Goal: Transaction & Acquisition: Purchase product/service

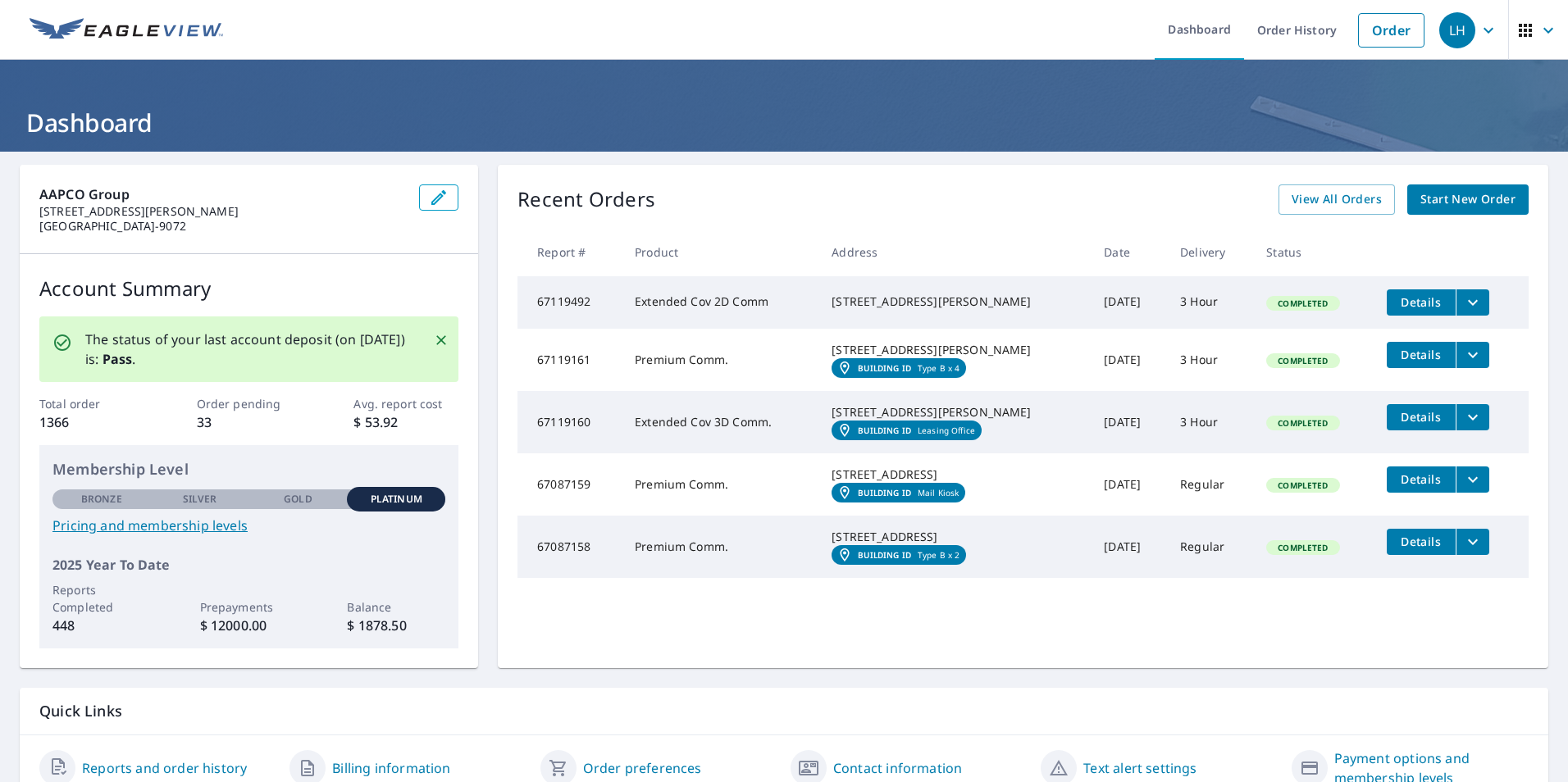
click at [1455, 193] on span "Start New Order" at bounding box center [1468, 199] width 95 height 20
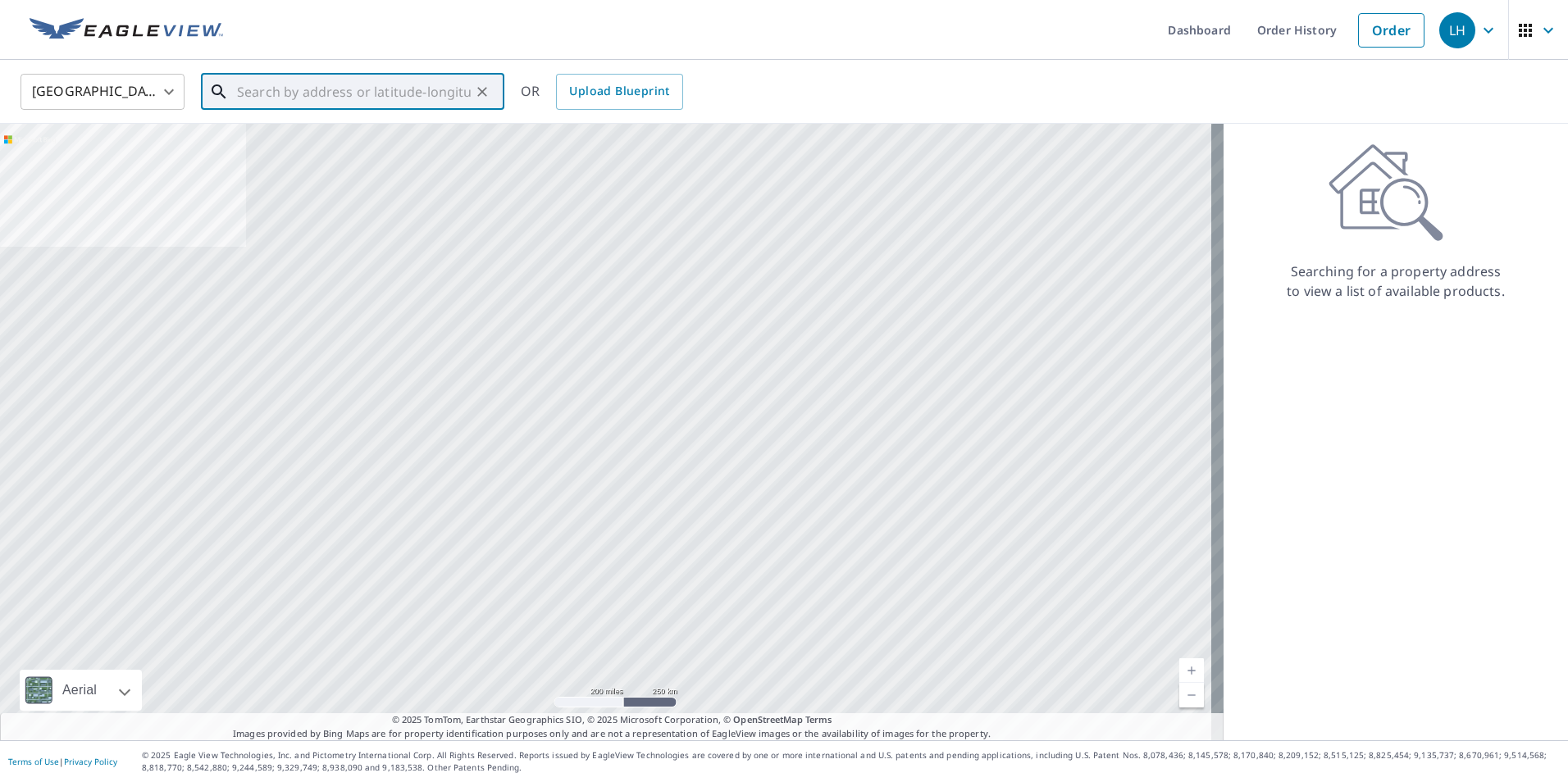
click at [344, 98] on input "text" at bounding box center [354, 91] width 234 height 46
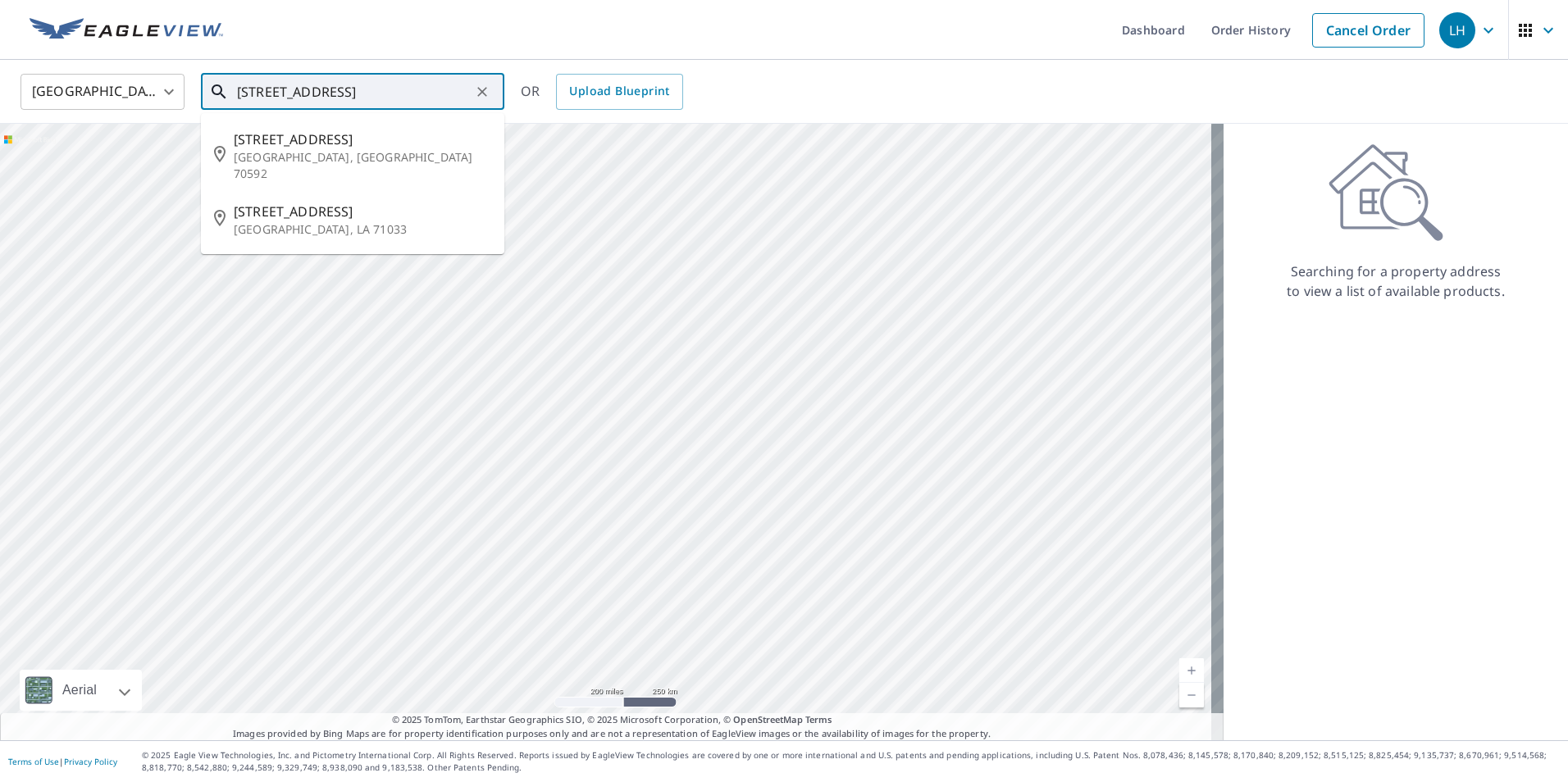
scroll to position [0, 10]
type input "[STREET_ADDRESS]"
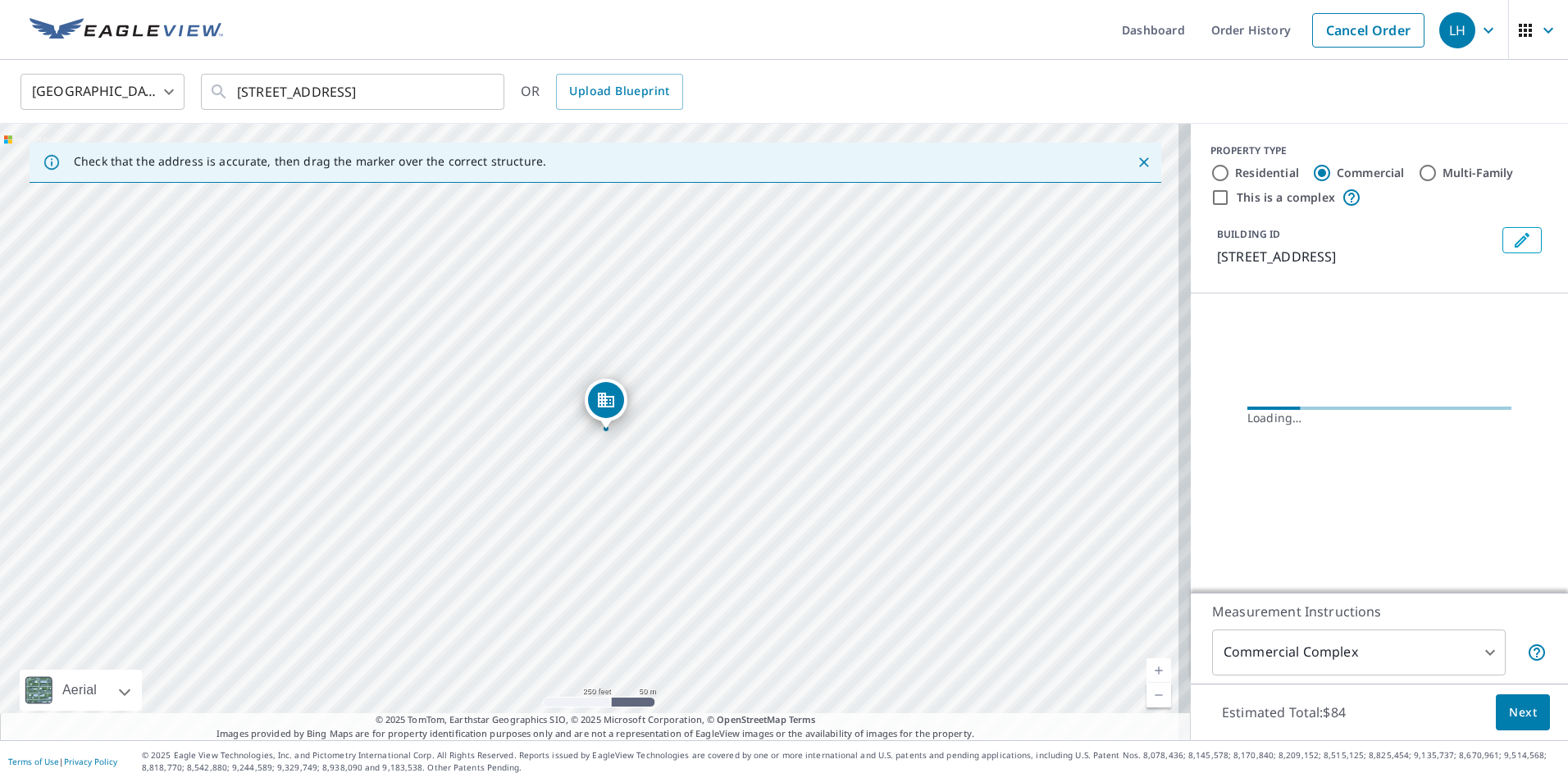
click at [1136, 160] on icon "Close" at bounding box center [1144, 162] width 17 height 17
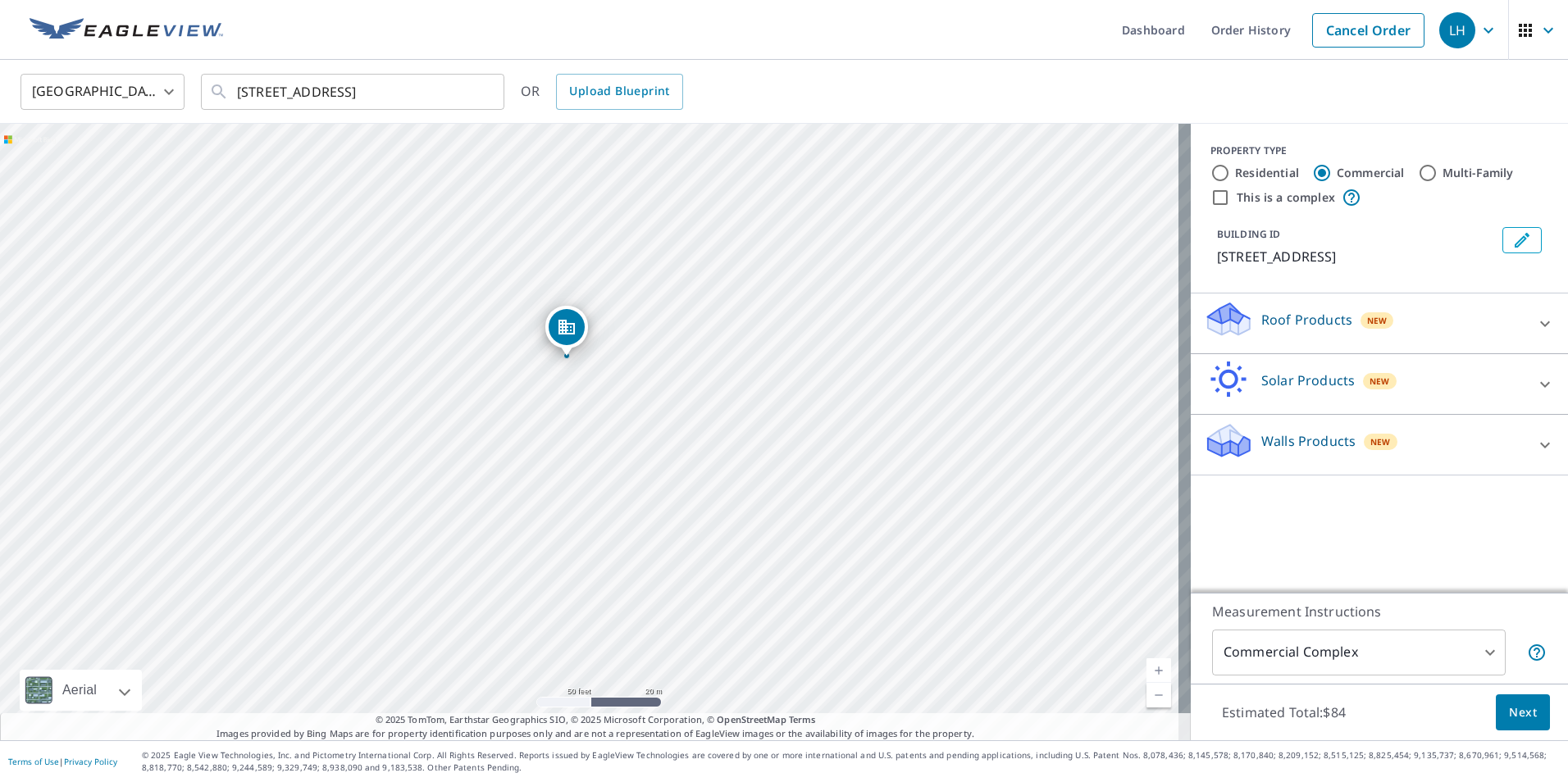
drag, startPoint x: 542, startPoint y: 496, endPoint x: 528, endPoint y: 418, distance: 79.2
click at [528, 418] on div "[STREET_ADDRESS][PERSON_NAME]" at bounding box center [595, 432] width 1191 height 617
drag, startPoint x: 526, startPoint y: 418, endPoint x: 443, endPoint y: 260, distance: 178.5
click at [443, 260] on div "[STREET_ADDRESS][PERSON_NAME]" at bounding box center [595, 432] width 1191 height 617
drag, startPoint x: 520, startPoint y: 531, endPoint x: 388, endPoint y: 565, distance: 136.3
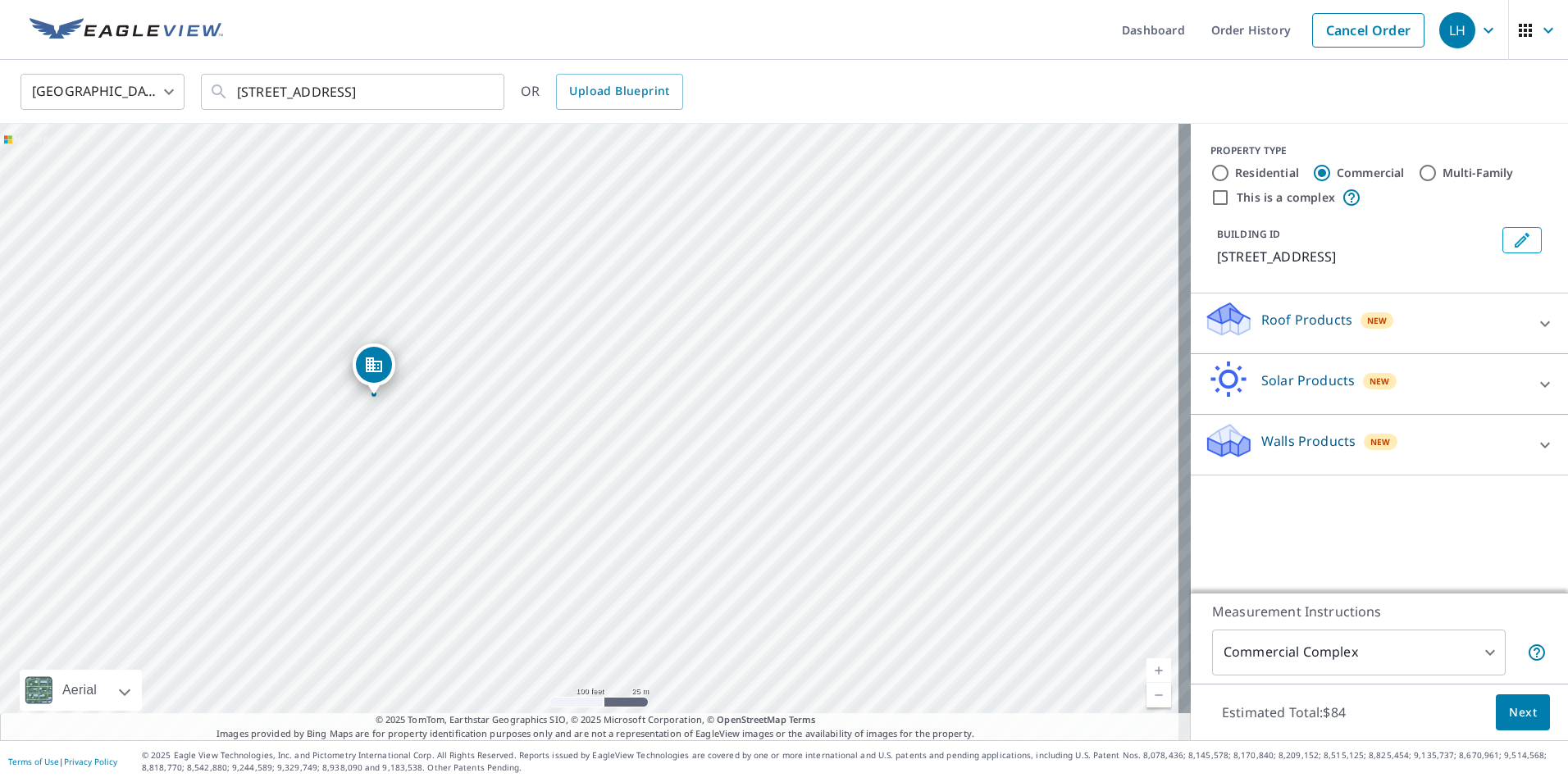
click at [388, 565] on div "[STREET_ADDRESS][PERSON_NAME]" at bounding box center [595, 432] width 1191 height 617
drag, startPoint x: 342, startPoint y: 552, endPoint x: 323, endPoint y: 622, distance: 72.5
click at [323, 622] on div "[STREET_ADDRESS][PERSON_NAME]" at bounding box center [595, 432] width 1191 height 617
drag, startPoint x: 409, startPoint y: 631, endPoint x: 340, endPoint y: 406, distance: 235.3
click at [340, 406] on div "[STREET_ADDRESS][PERSON_NAME]" at bounding box center [595, 432] width 1191 height 617
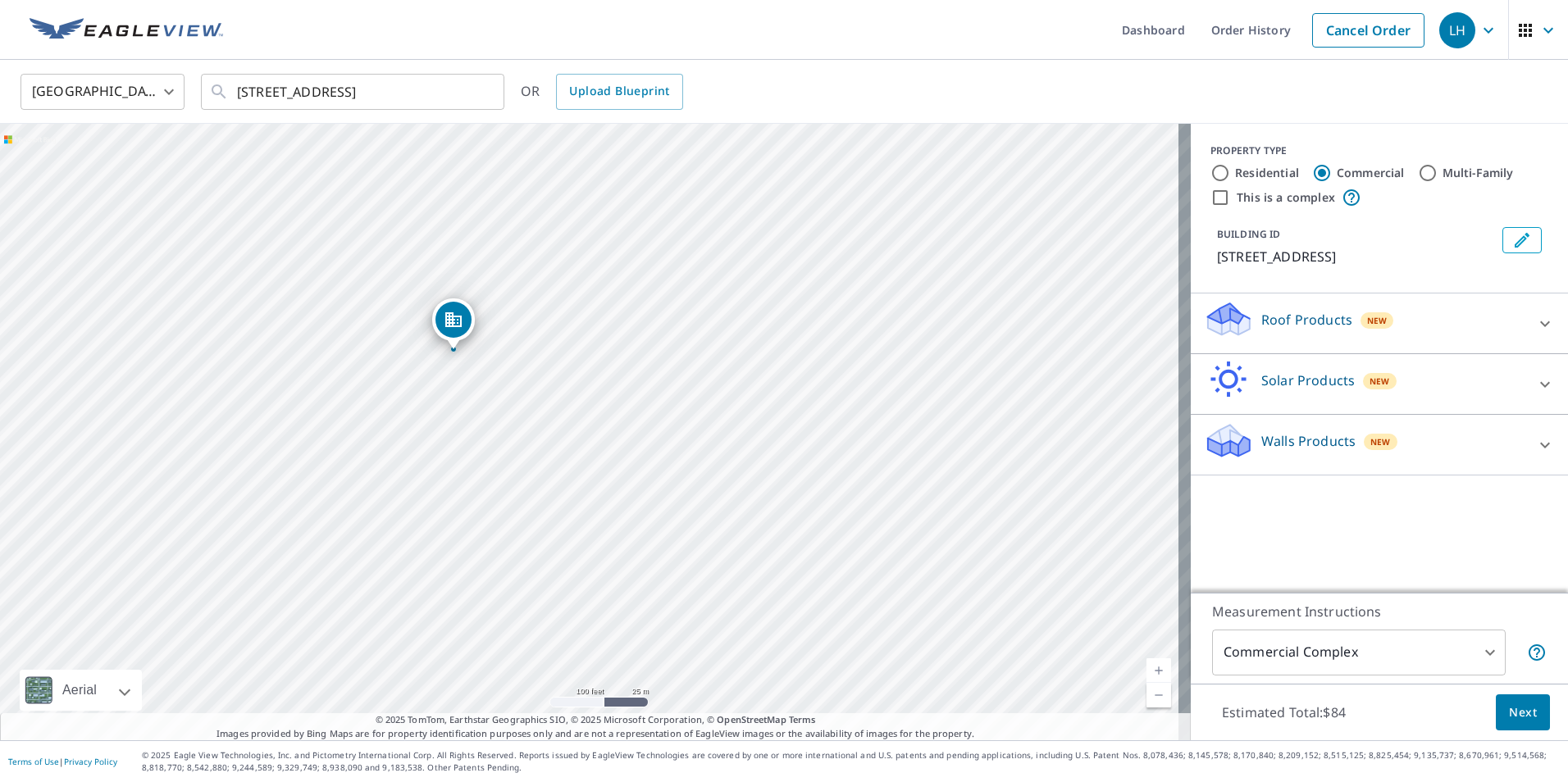
drag, startPoint x: 447, startPoint y: 489, endPoint x: 615, endPoint y: 606, distance: 204.7
click at [615, 606] on div "[STREET_ADDRESS][PERSON_NAME]" at bounding box center [595, 432] width 1191 height 617
drag, startPoint x: 484, startPoint y: 436, endPoint x: 482, endPoint y: 506, distance: 70.0
click at [482, 506] on div "[STREET_ADDRESS][PERSON_NAME]" at bounding box center [595, 432] width 1191 height 617
drag, startPoint x: 728, startPoint y: 308, endPoint x: 467, endPoint y: 580, distance: 377.0
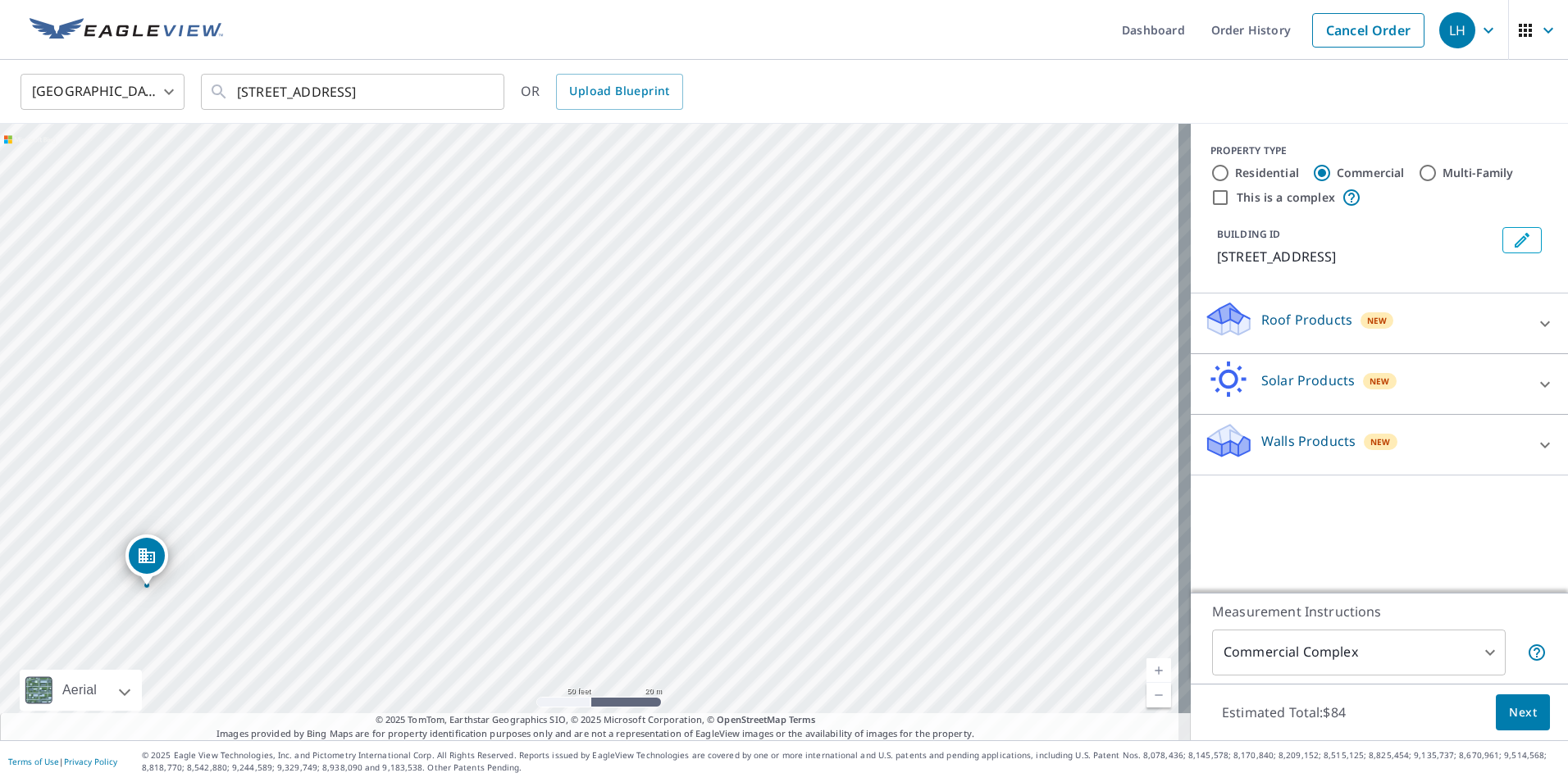
click at [467, 580] on div "[STREET_ADDRESS][PERSON_NAME]" at bounding box center [595, 432] width 1191 height 617
drag, startPoint x: 724, startPoint y: 316, endPoint x: 566, endPoint y: 550, distance: 282.3
click at [566, 550] on div "[STREET_ADDRESS][PERSON_NAME]" at bounding box center [595, 432] width 1191 height 617
drag, startPoint x: 468, startPoint y: 557, endPoint x: 620, endPoint y: 406, distance: 214.3
click at [620, 406] on div "[STREET_ADDRESS][PERSON_NAME]" at bounding box center [595, 432] width 1191 height 617
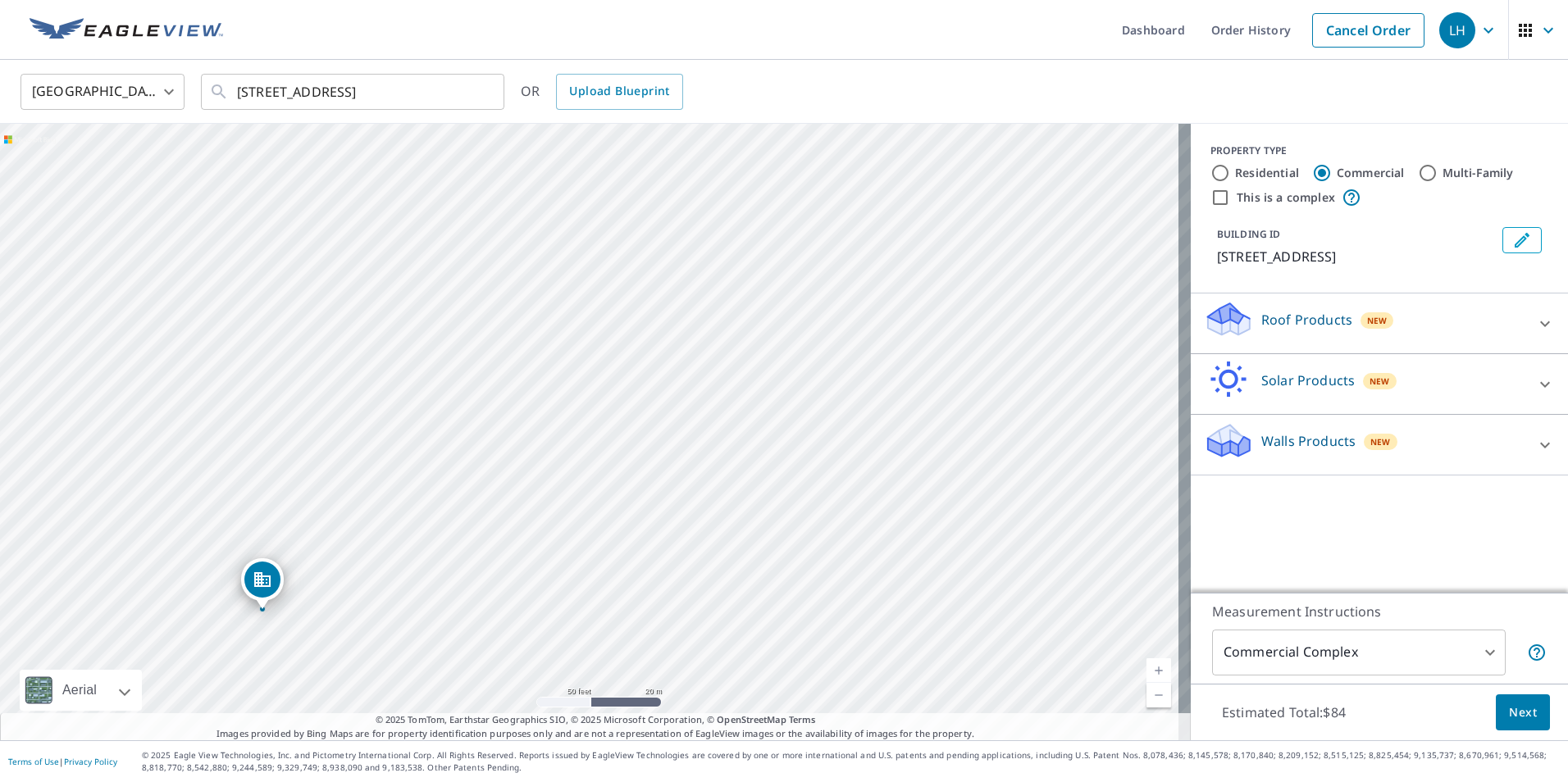
drag, startPoint x: 427, startPoint y: 594, endPoint x: 550, endPoint y: 534, distance: 136.9
click at [550, 534] on div "[STREET_ADDRESS][PERSON_NAME]" at bounding box center [595, 432] width 1191 height 617
drag, startPoint x: 594, startPoint y: 453, endPoint x: 692, endPoint y: 419, distance: 103.7
click at [691, 420] on div "[STREET_ADDRESS][PERSON_NAME]" at bounding box center [595, 432] width 1191 height 617
drag, startPoint x: 688, startPoint y: 579, endPoint x: 786, endPoint y: 405, distance: 199.7
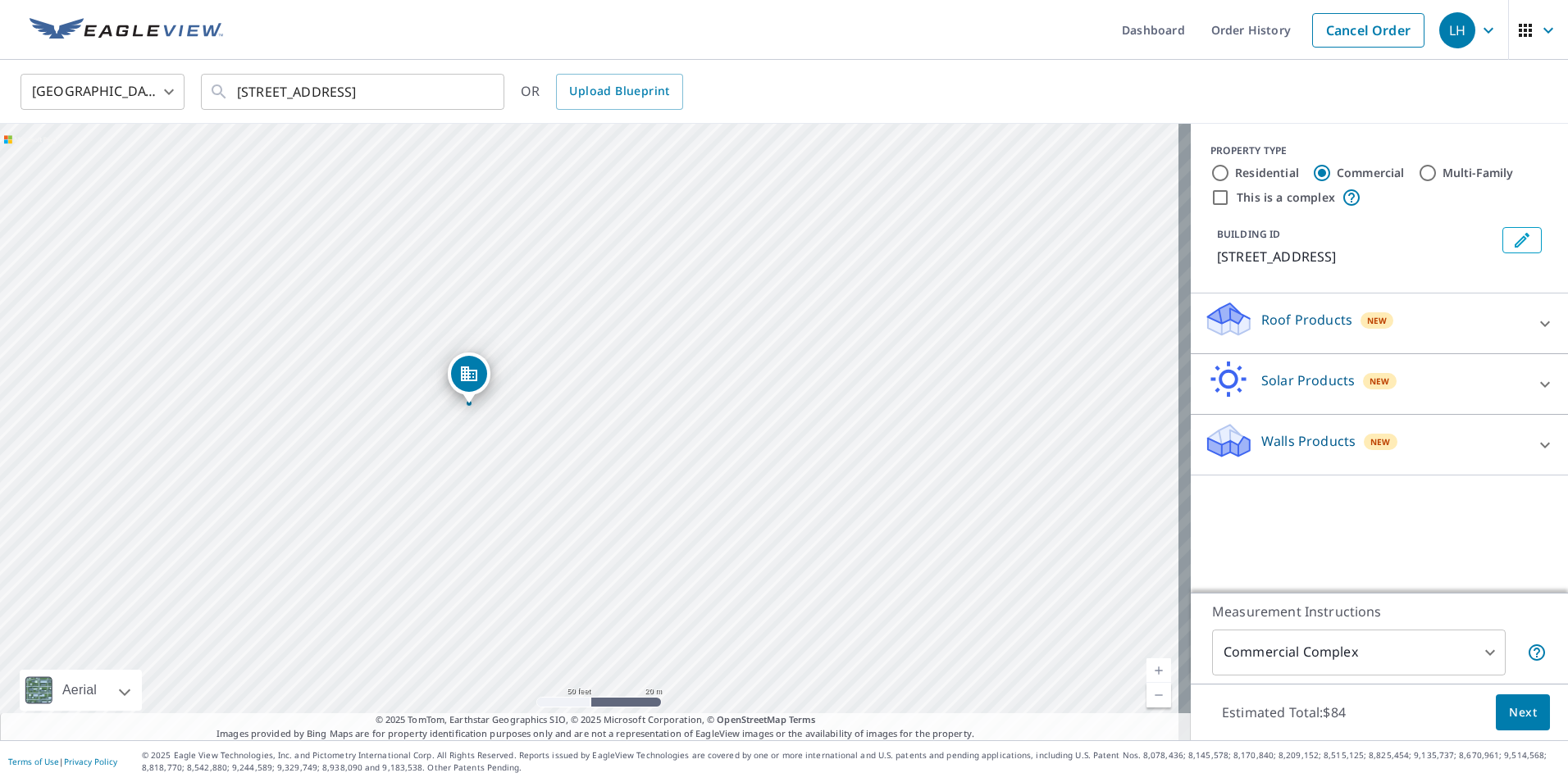
click at [785, 411] on div "[STREET_ADDRESS][PERSON_NAME]" at bounding box center [595, 432] width 1191 height 617
drag, startPoint x: 407, startPoint y: 248, endPoint x: 644, endPoint y: 598, distance: 422.7
click at [644, 598] on div "[STREET_ADDRESS][PERSON_NAME]" at bounding box center [595, 432] width 1191 height 617
drag, startPoint x: 578, startPoint y: 509, endPoint x: 422, endPoint y: 331, distance: 236.7
click at [422, 331] on div "[STREET_ADDRESS][PERSON_NAME]" at bounding box center [595, 432] width 1191 height 617
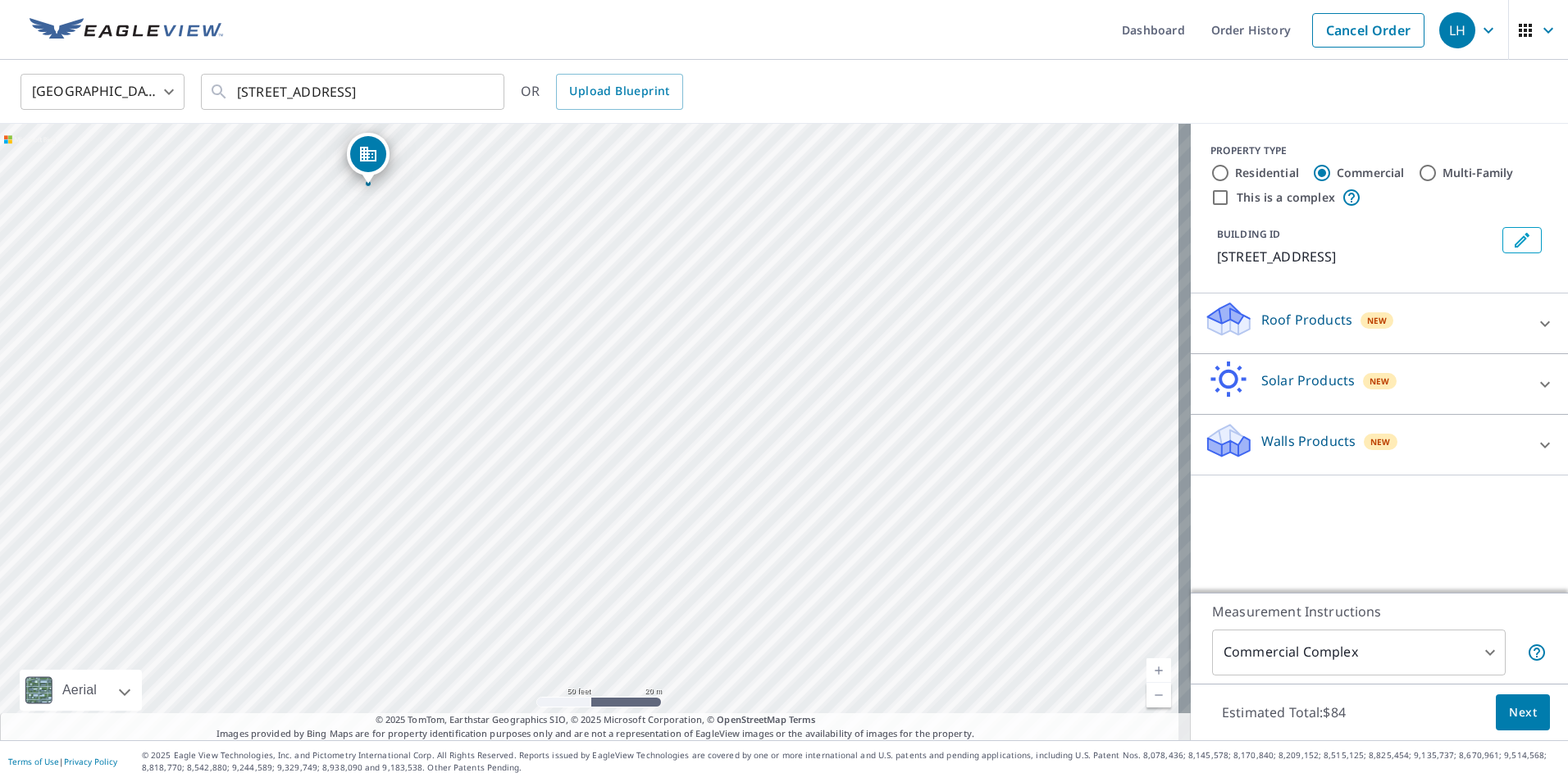
drag, startPoint x: 482, startPoint y: 497, endPoint x: 242, endPoint y: 31, distance: 524.2
click at [242, 31] on div "Dashboard Order History Cancel Order LH [GEOGRAPHIC_DATA] [GEOGRAPHIC_DATA] ​ […" at bounding box center [784, 391] width 1568 height 782
click at [413, 255] on div "[STREET_ADDRESS][PERSON_NAME]" at bounding box center [595, 432] width 1191 height 617
drag, startPoint x: 702, startPoint y: 617, endPoint x: 780, endPoint y: 721, distance: 130.0
click at [780, 721] on div "[STREET_ADDRESS] Aerial Road A standard road map Aerial A detailed look from ab…" at bounding box center [595, 432] width 1191 height 617
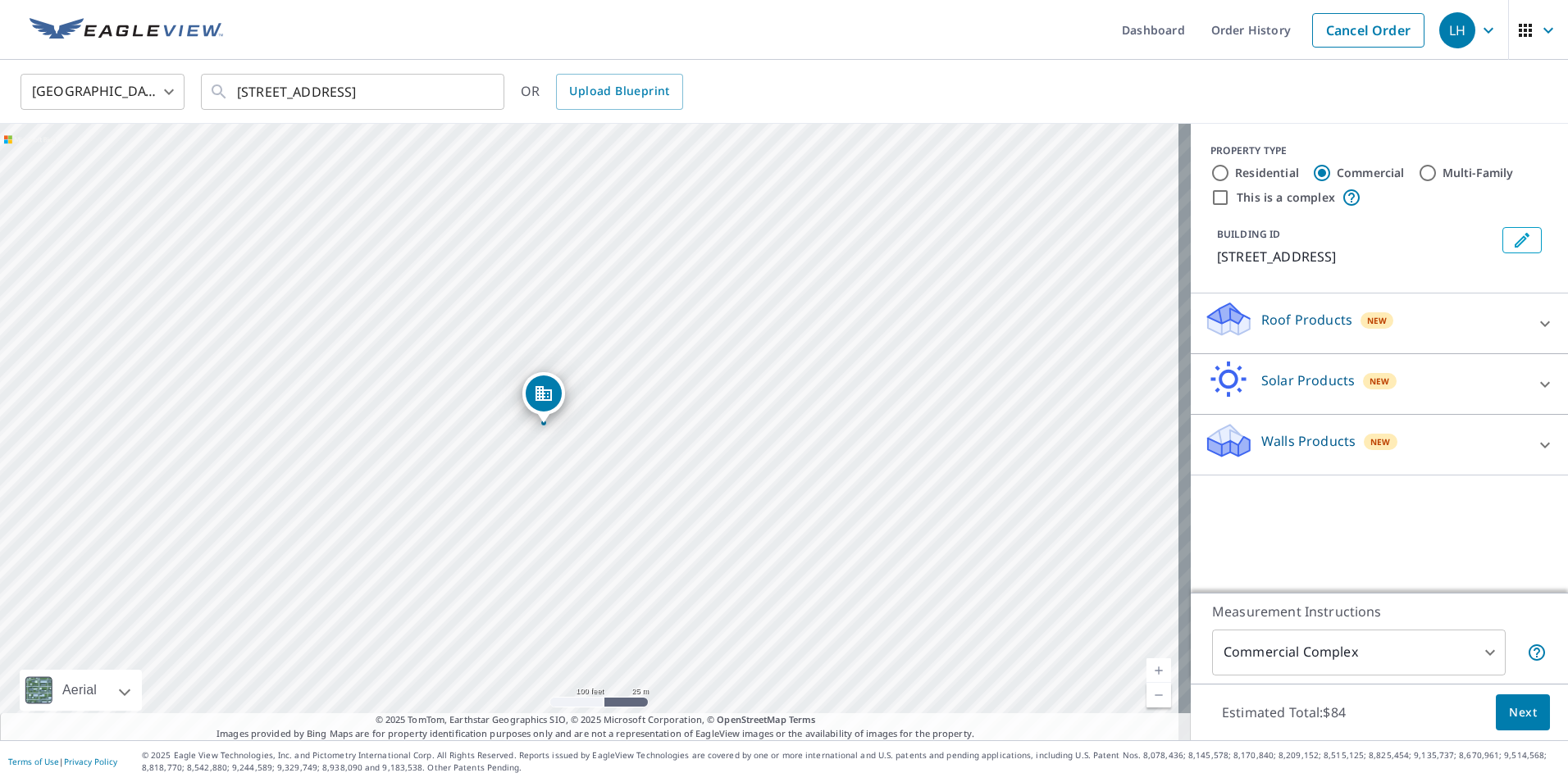
drag, startPoint x: 573, startPoint y: 393, endPoint x: 653, endPoint y: 589, distance: 211.7
click at [653, 589] on div "[STREET_ADDRESS][PERSON_NAME]" at bounding box center [595, 432] width 1191 height 617
drag, startPoint x: 762, startPoint y: 362, endPoint x: 673, endPoint y: 350, distance: 89.8
click at [673, 350] on div "[STREET_ADDRESS][PERSON_NAME]" at bounding box center [595, 432] width 1191 height 617
click at [1418, 178] on input "Multi-Family" at bounding box center [1428, 173] width 19 height 19
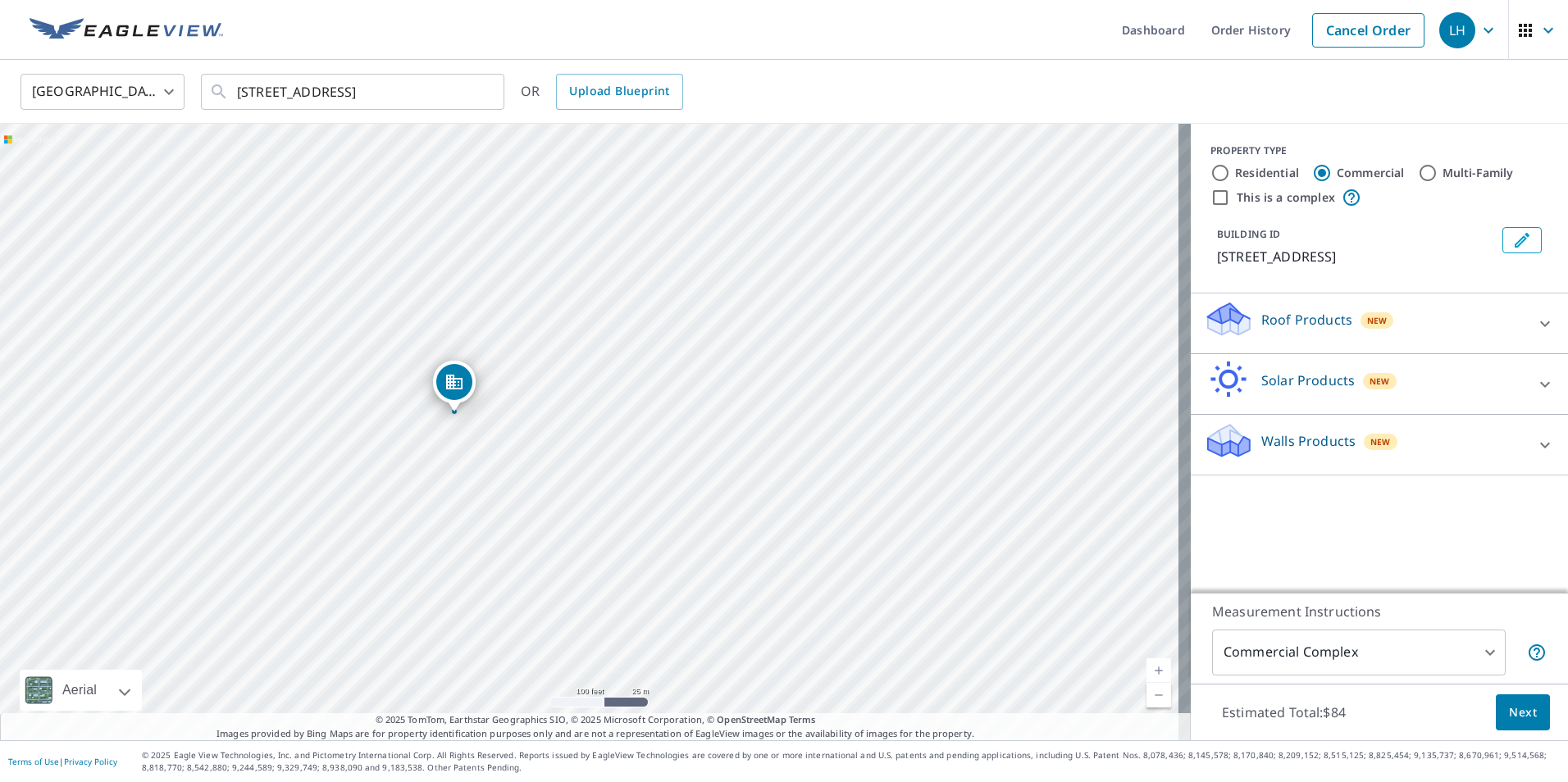
radio input "true"
type input "2"
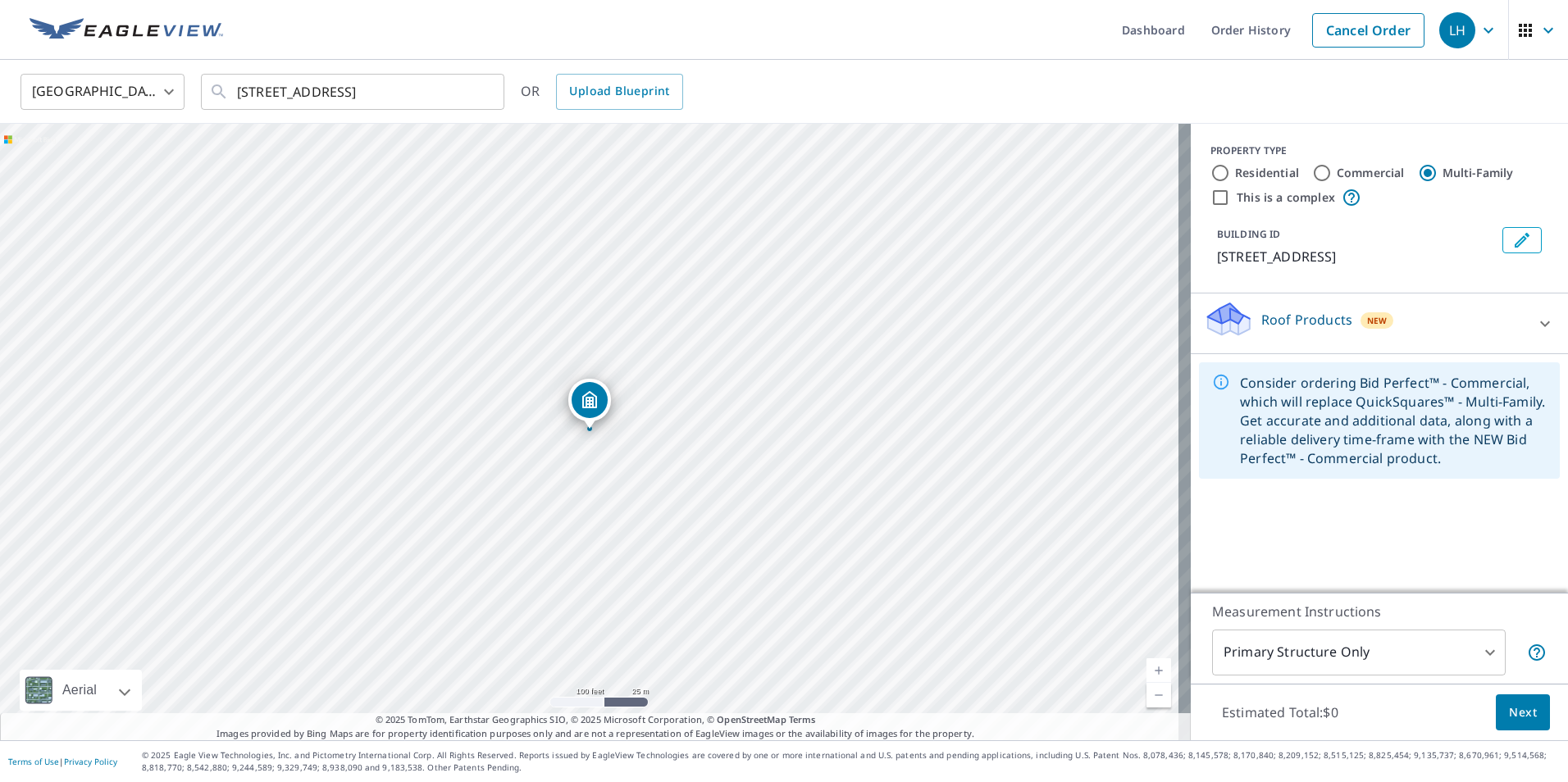
click at [1211, 201] on input "This is a complex" at bounding box center [1220, 197] width 19 height 19
checkbox input "true"
radio input "true"
type input "4"
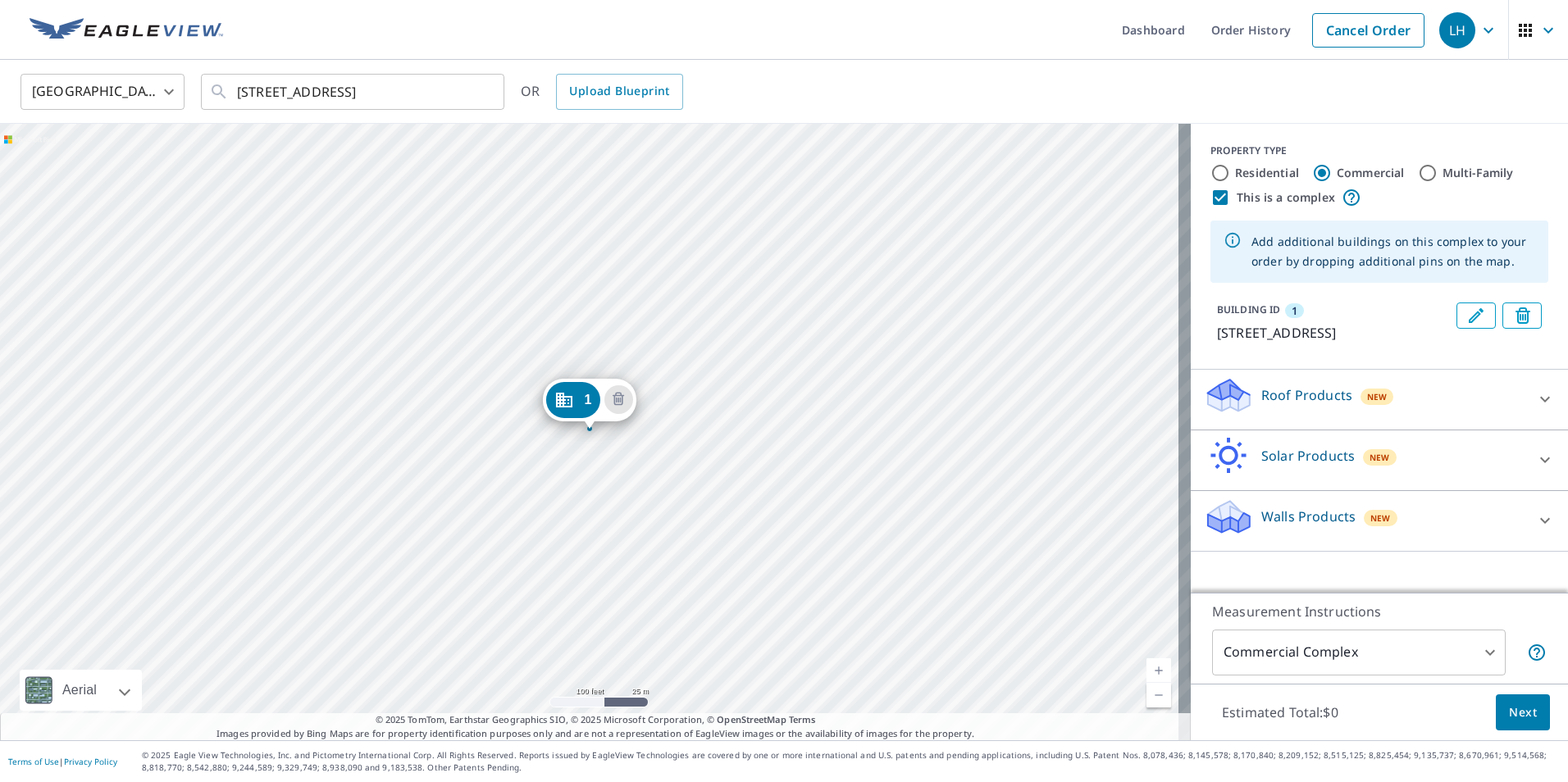
click at [1469, 316] on icon "Edit building 1" at bounding box center [1476, 315] width 15 height 15
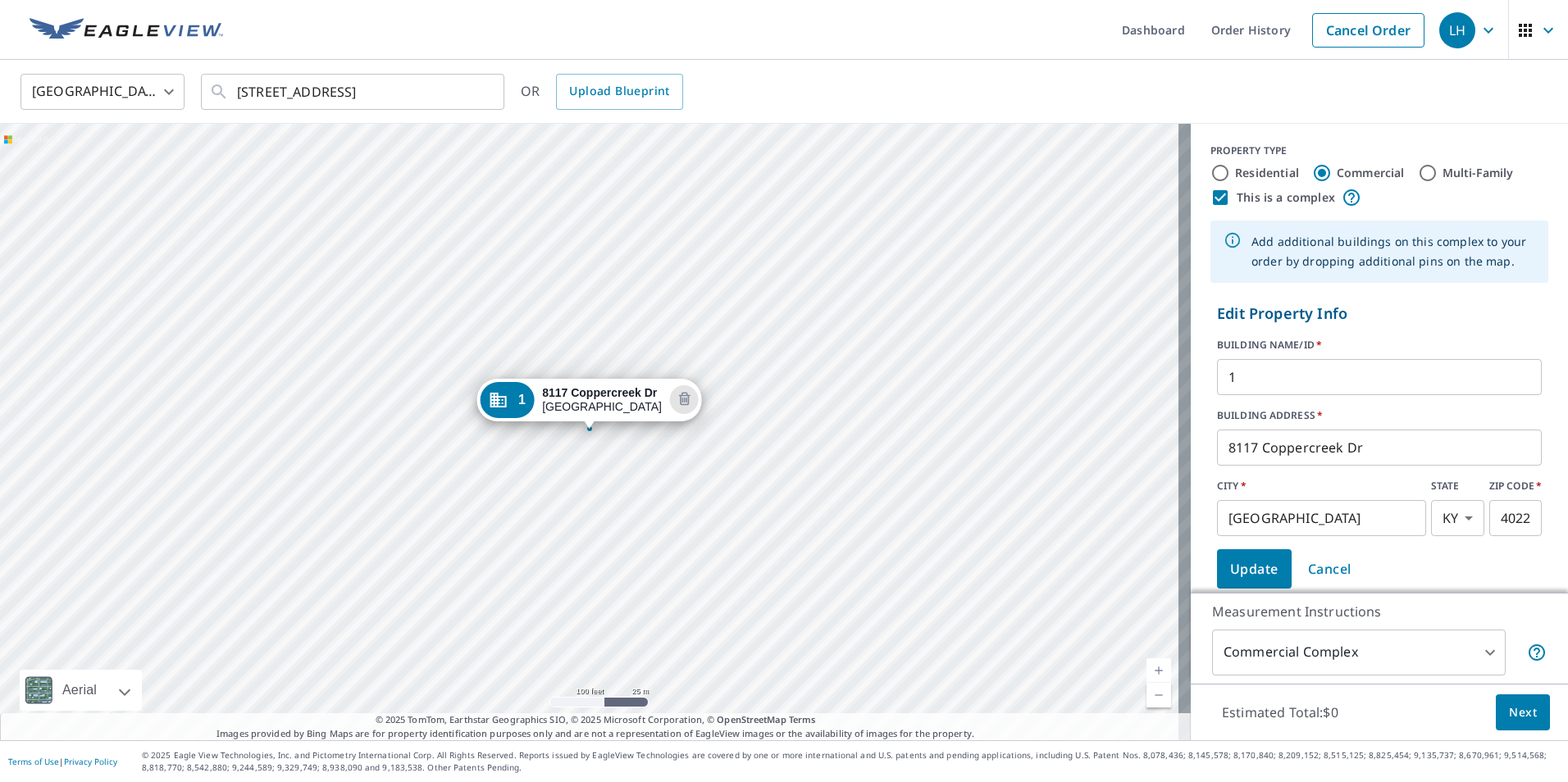
click at [1280, 376] on input "1" at bounding box center [1379, 377] width 325 height 46
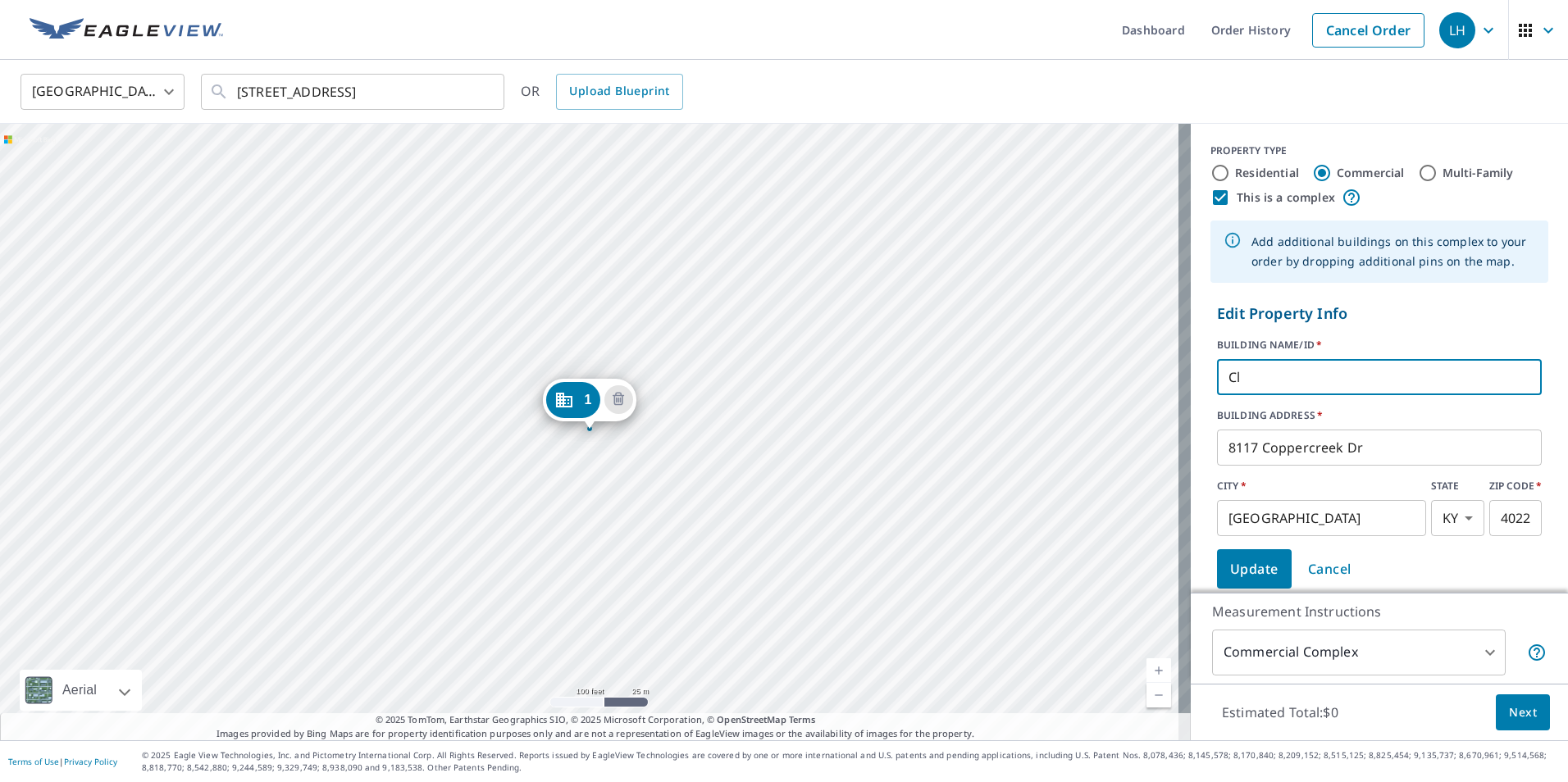
type input "C"
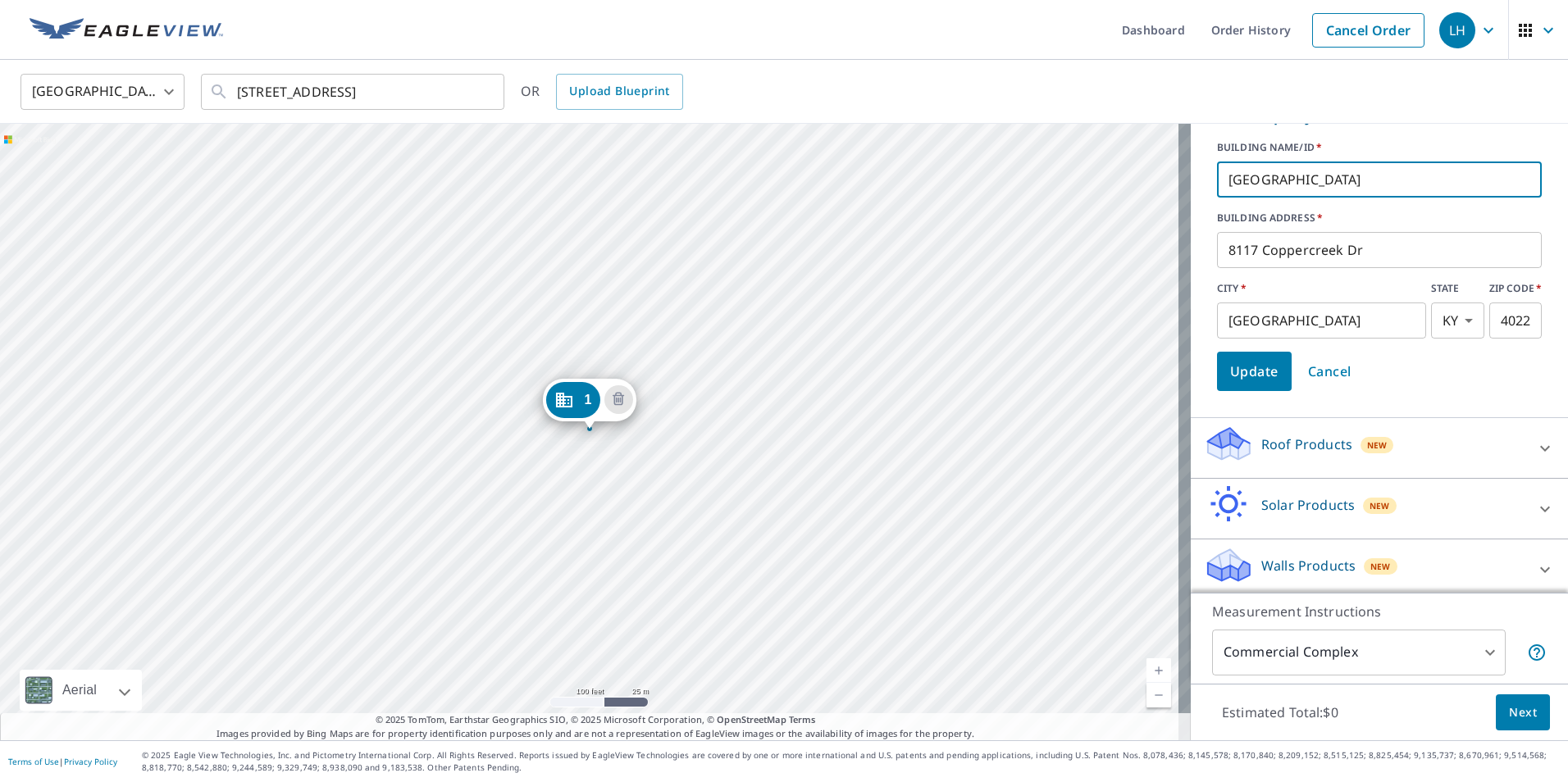
scroll to position [205, 0]
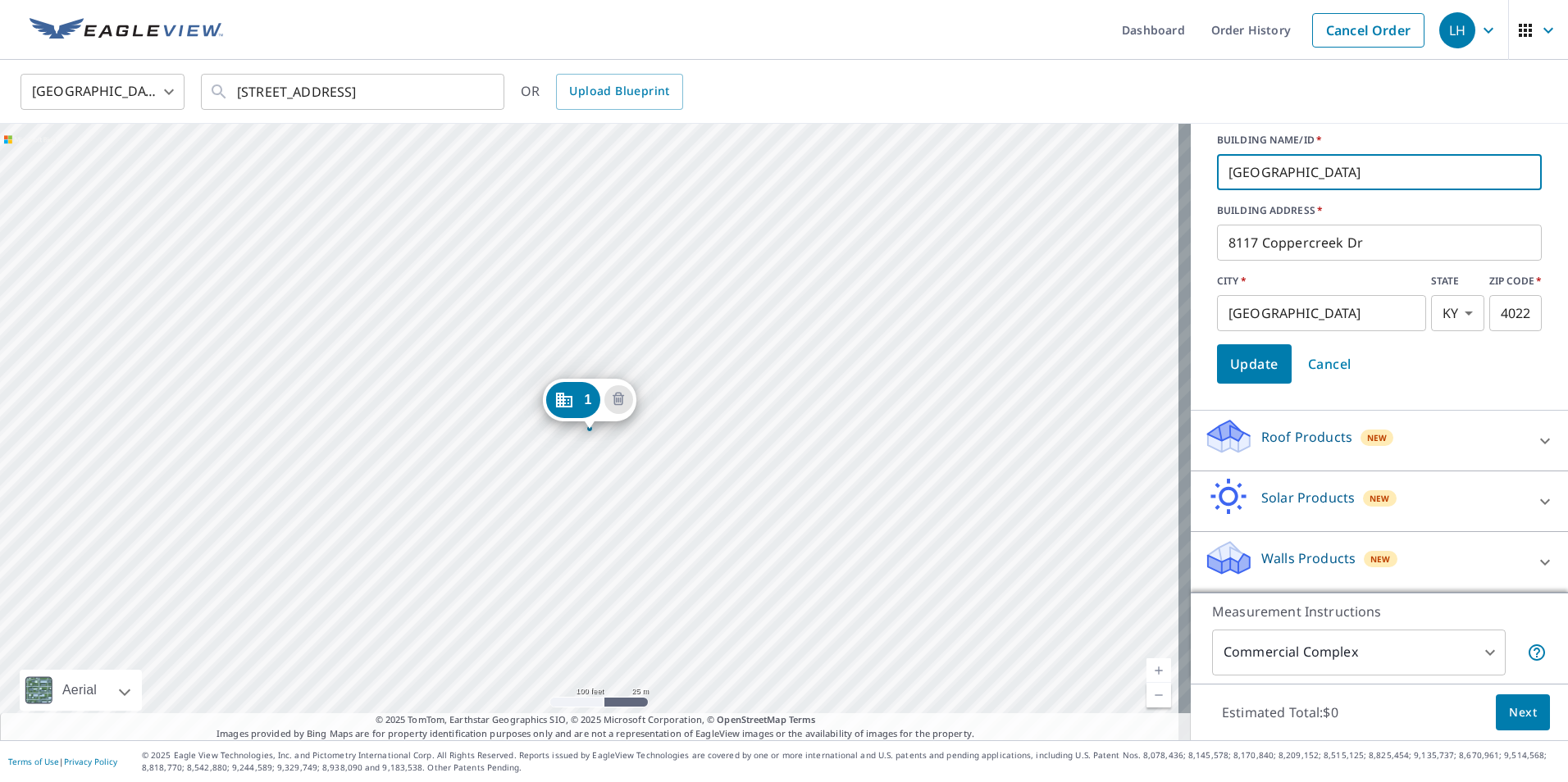
type input "[GEOGRAPHIC_DATA]"
click at [1266, 434] on p "Roof Products" at bounding box center [1307, 437] width 91 height 19
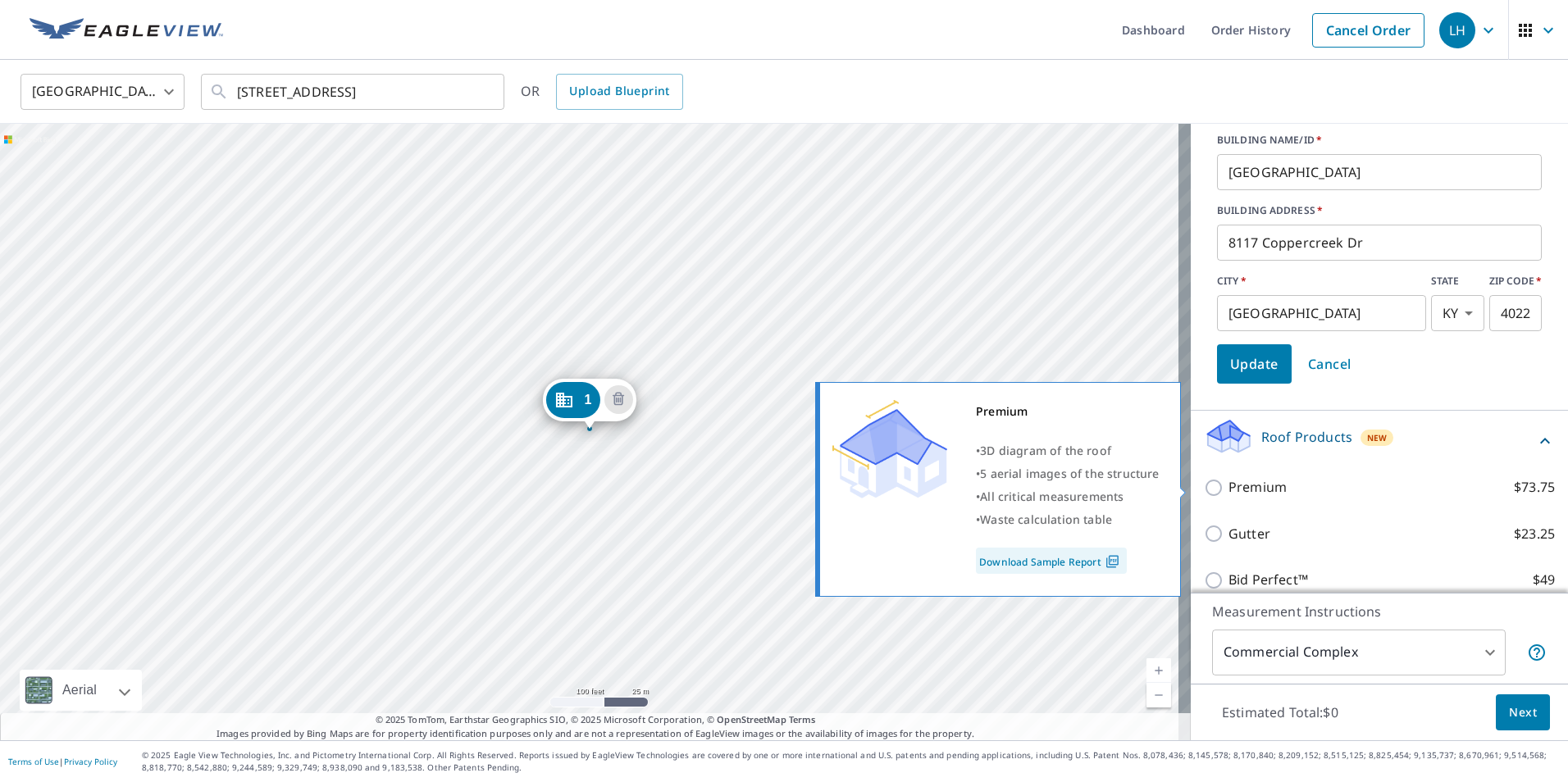
click at [1205, 484] on input "Premium $73.75" at bounding box center [1217, 488] width 25 height 19
checkbox input "true"
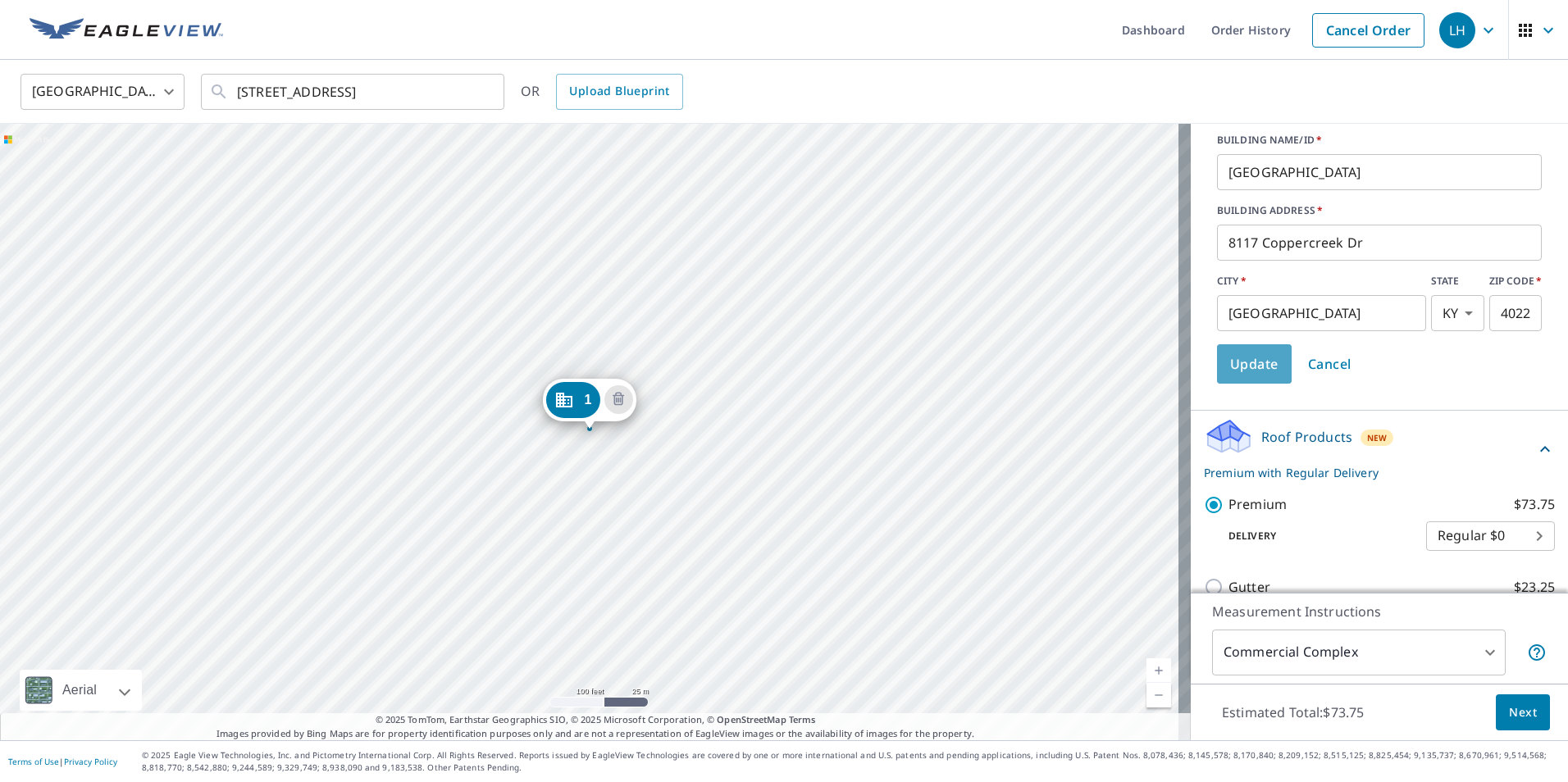
click at [1250, 355] on span "Update" at bounding box center [1254, 364] width 48 height 23
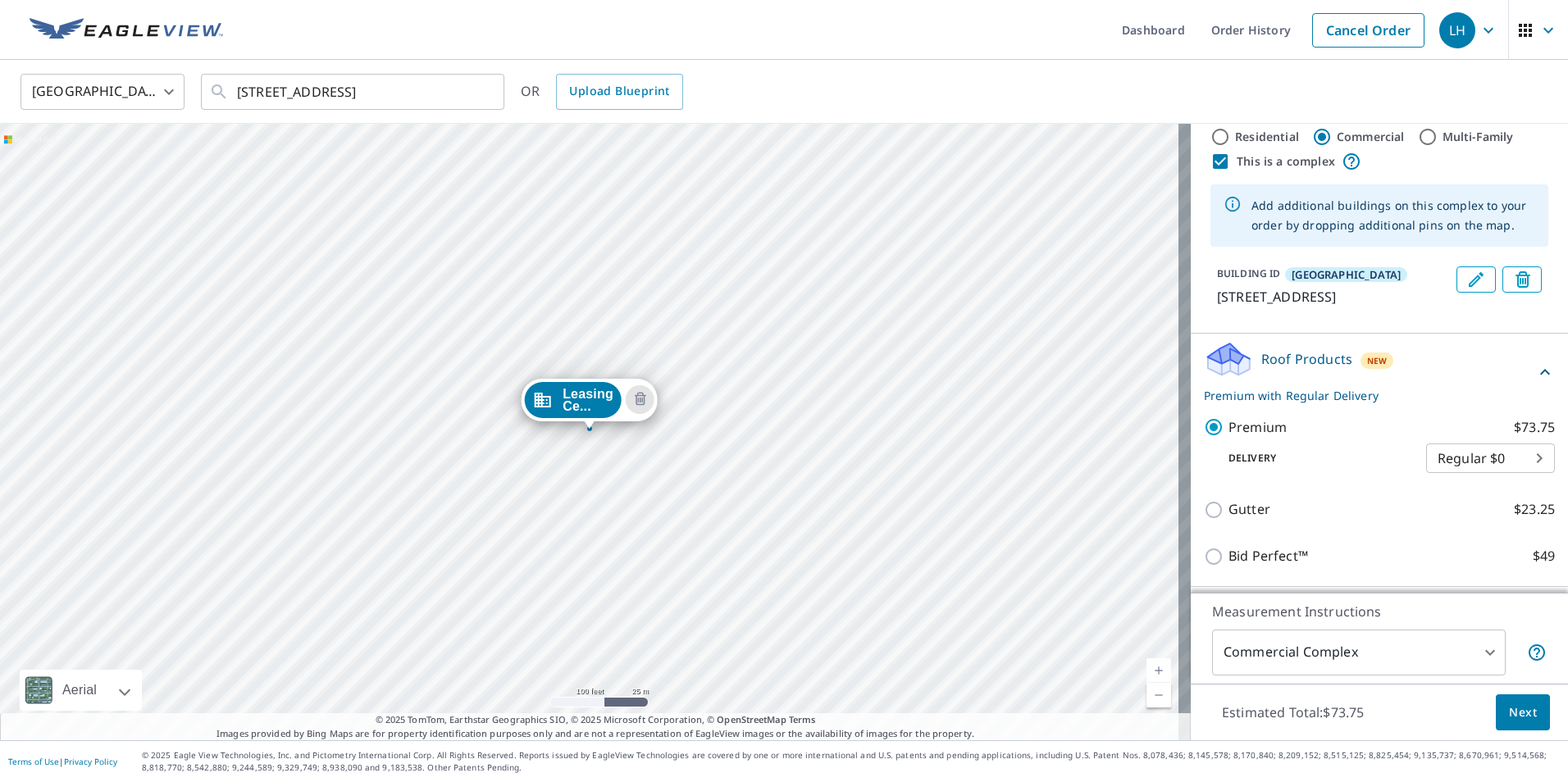
scroll to position [7, 0]
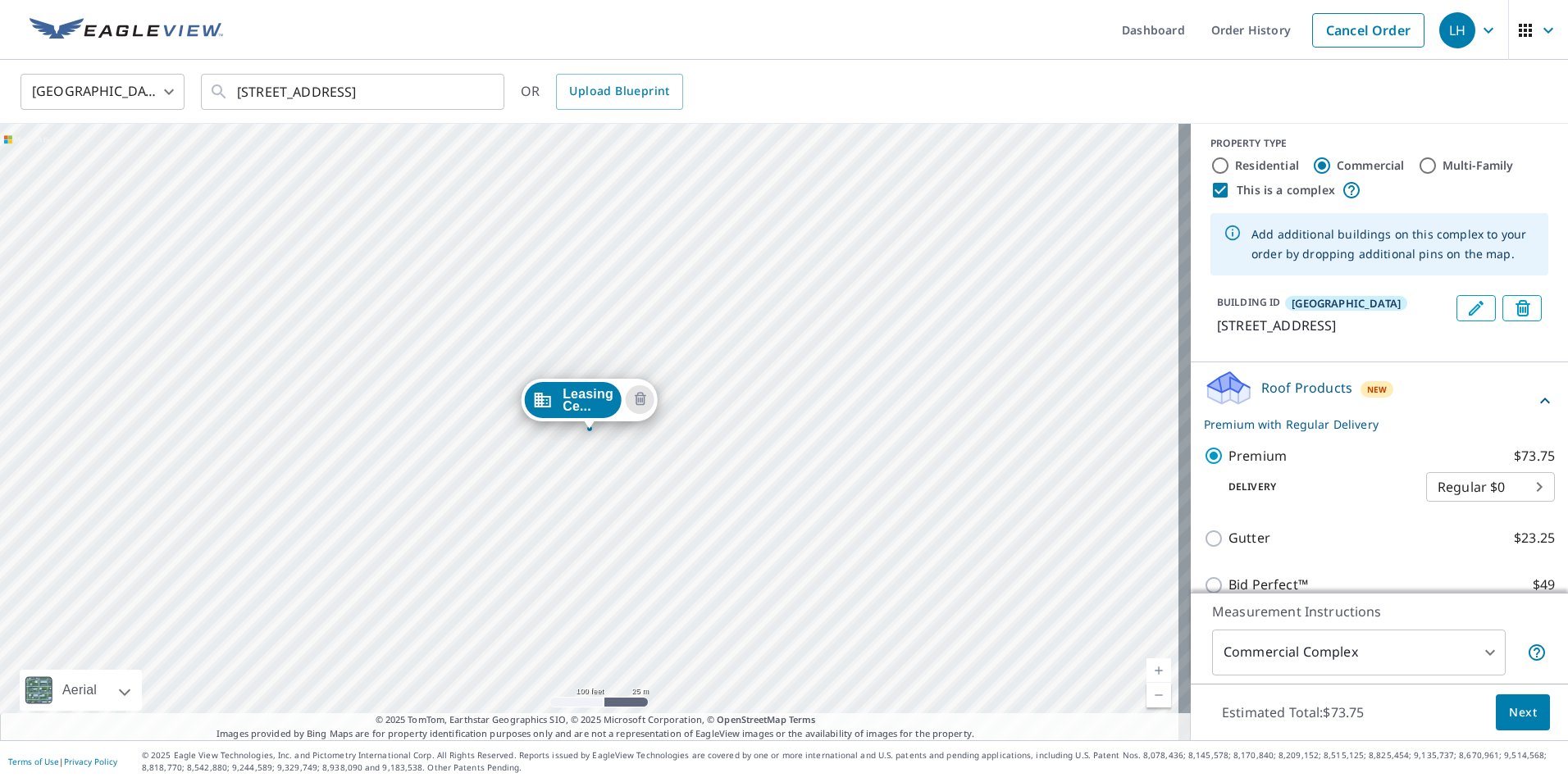
click at [493, 289] on div "Leasing Ce... [STREET_ADDRESS]" at bounding box center [595, 432] width 1191 height 617
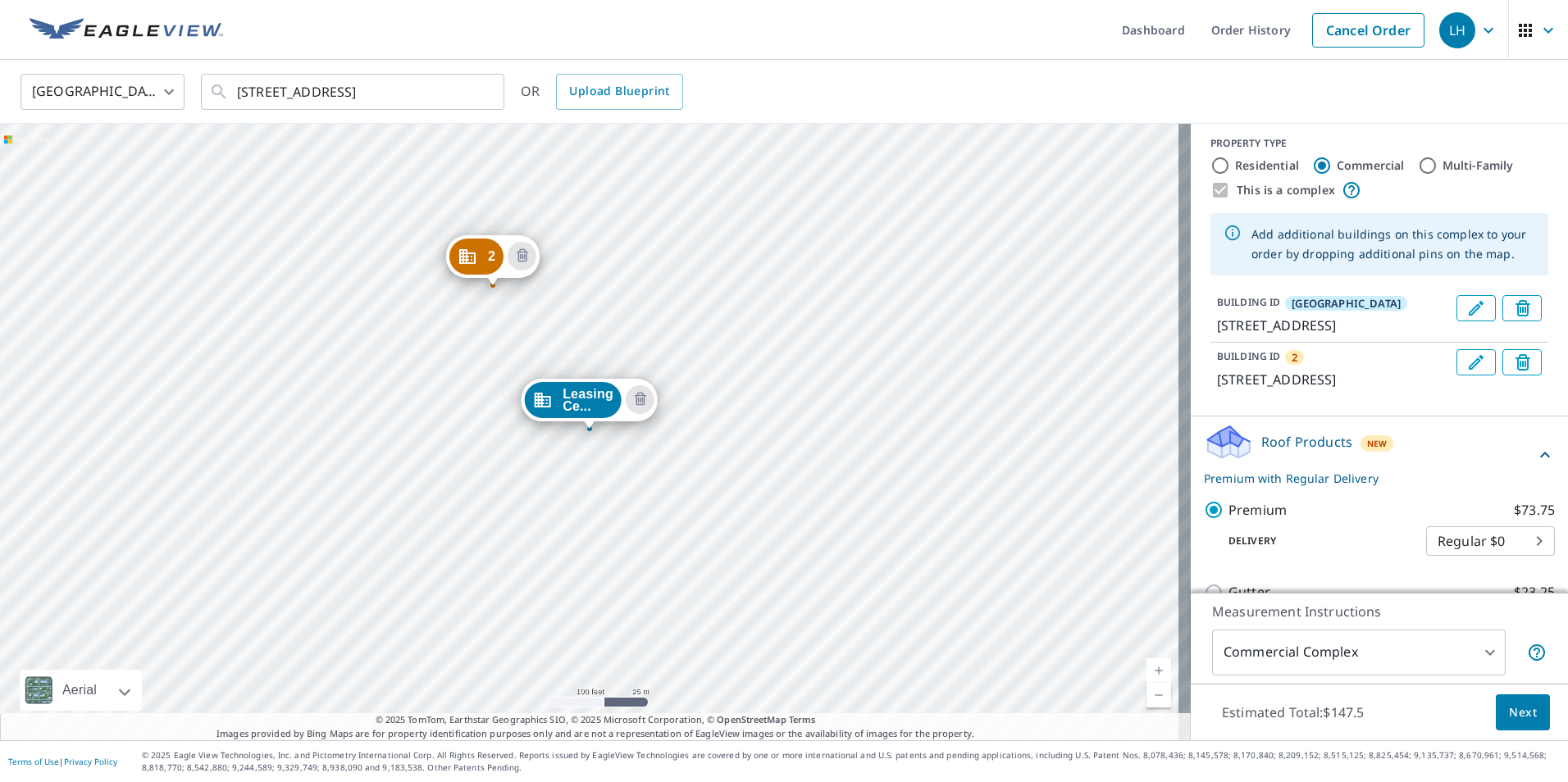
click at [1466, 372] on icon "Edit building 2" at bounding box center [1476, 362] width 19 height 19
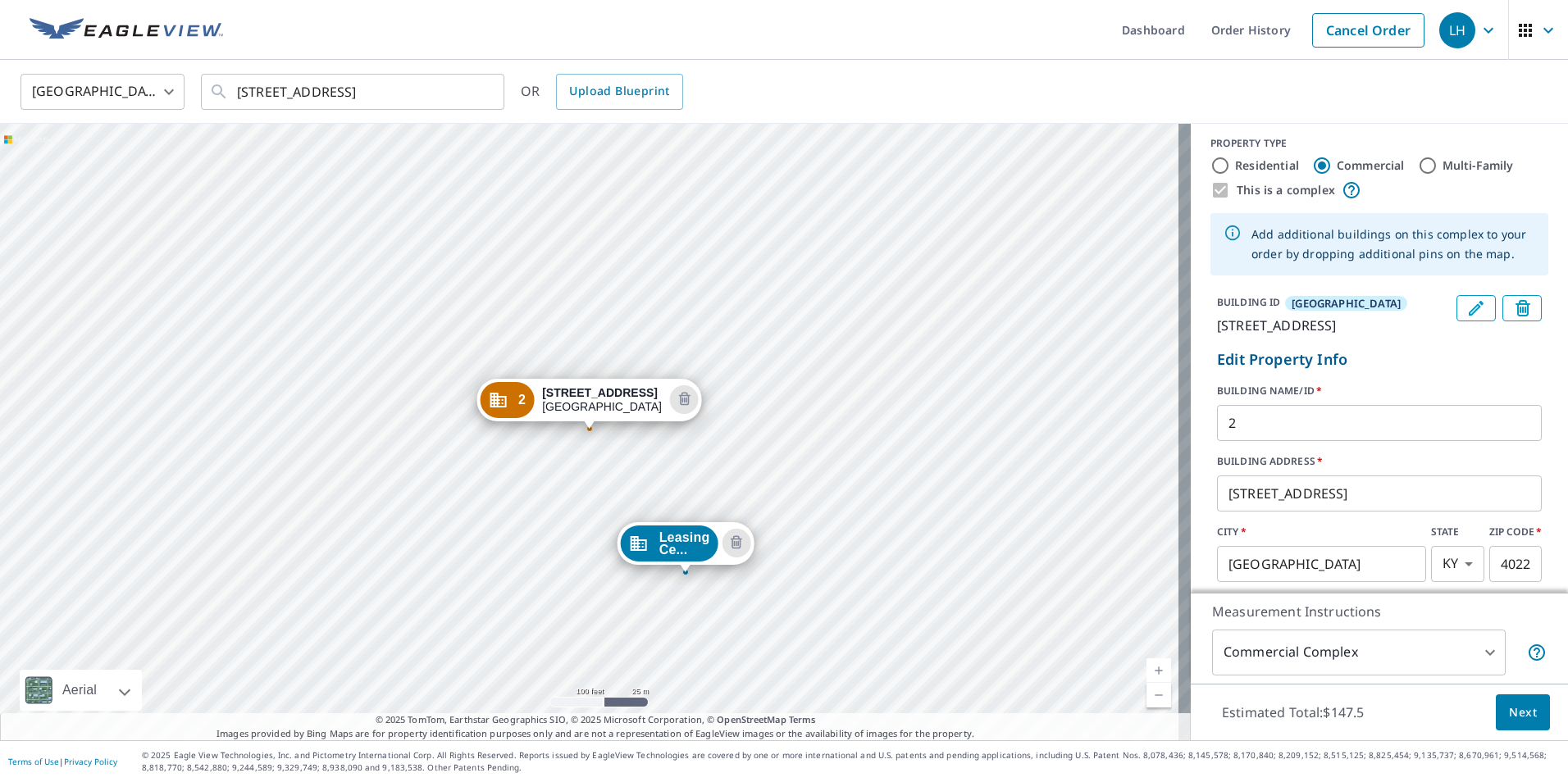
click at [1295, 434] on input "2" at bounding box center [1379, 423] width 325 height 46
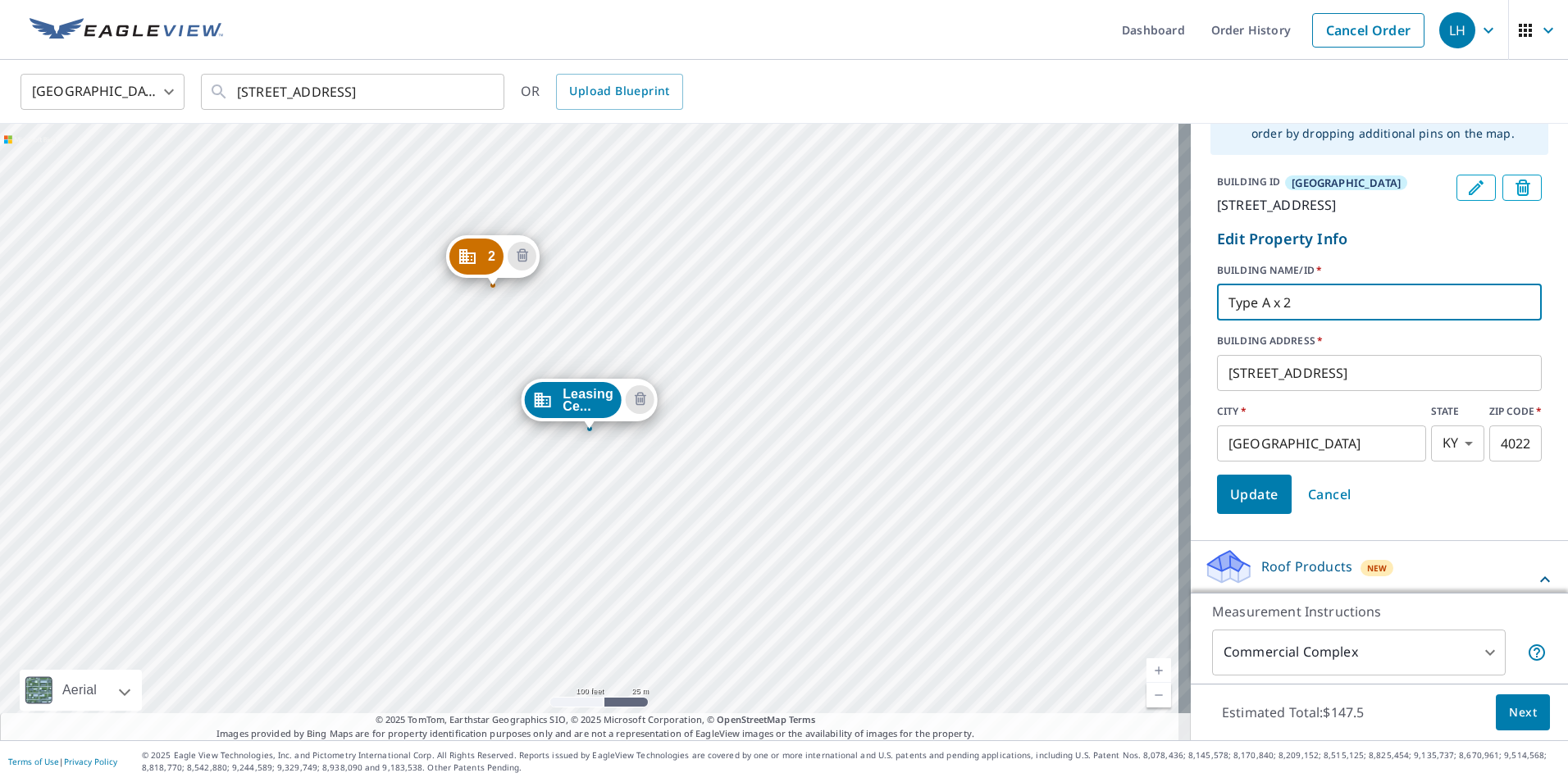
scroll to position [171, 0]
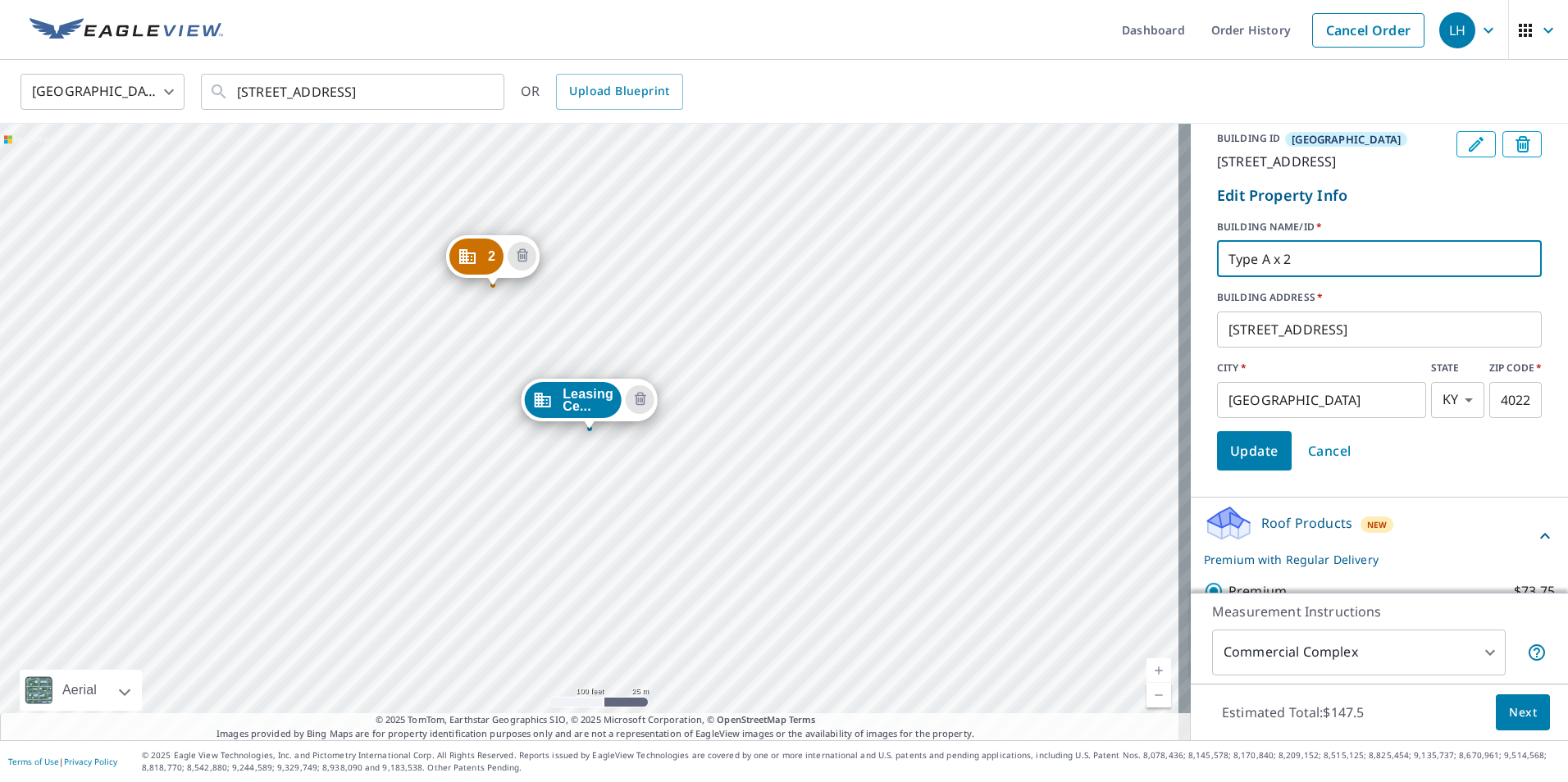
type input "Type A x 2"
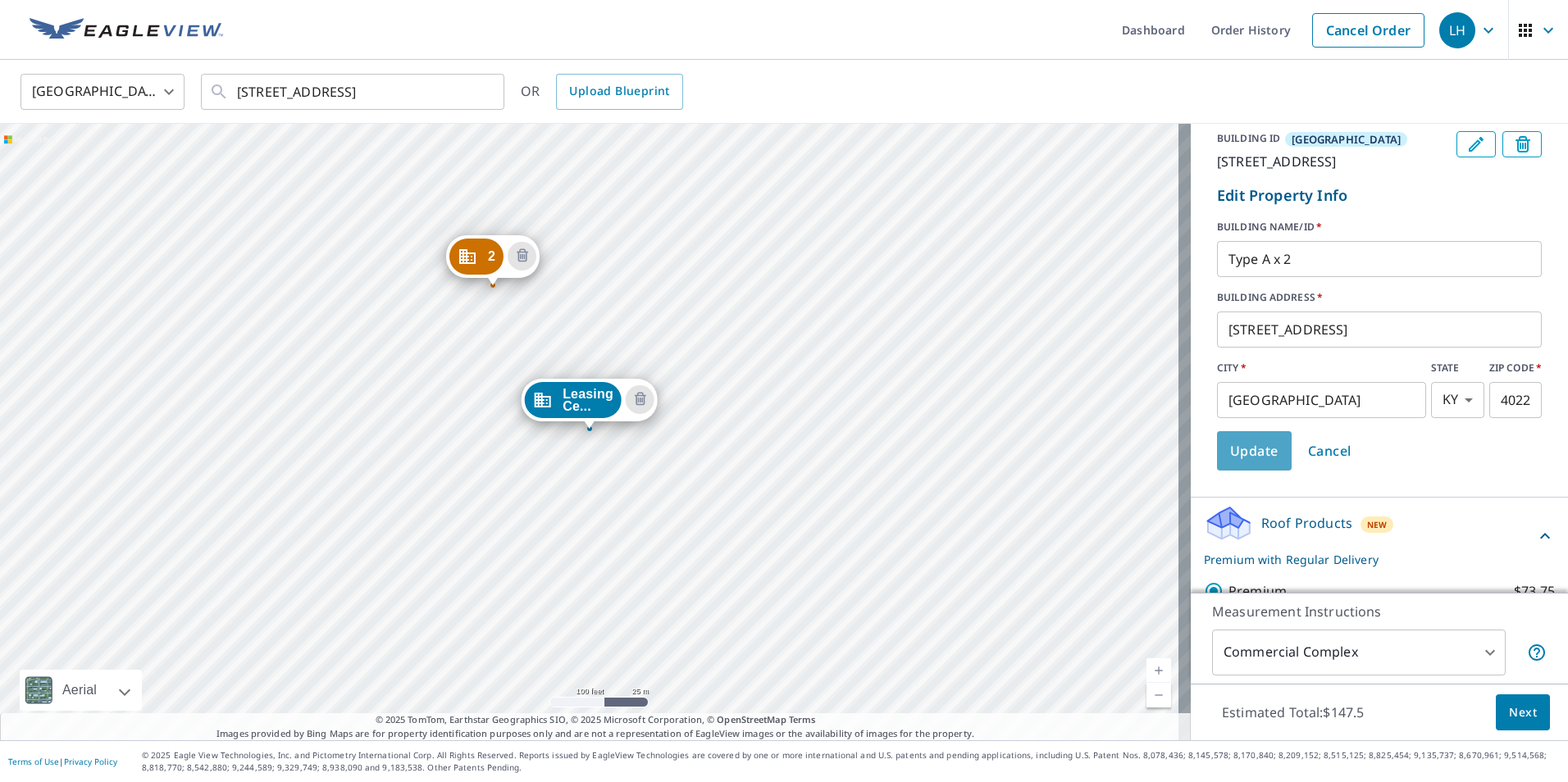
click at [1244, 463] on span "Update" at bounding box center [1254, 451] width 48 height 23
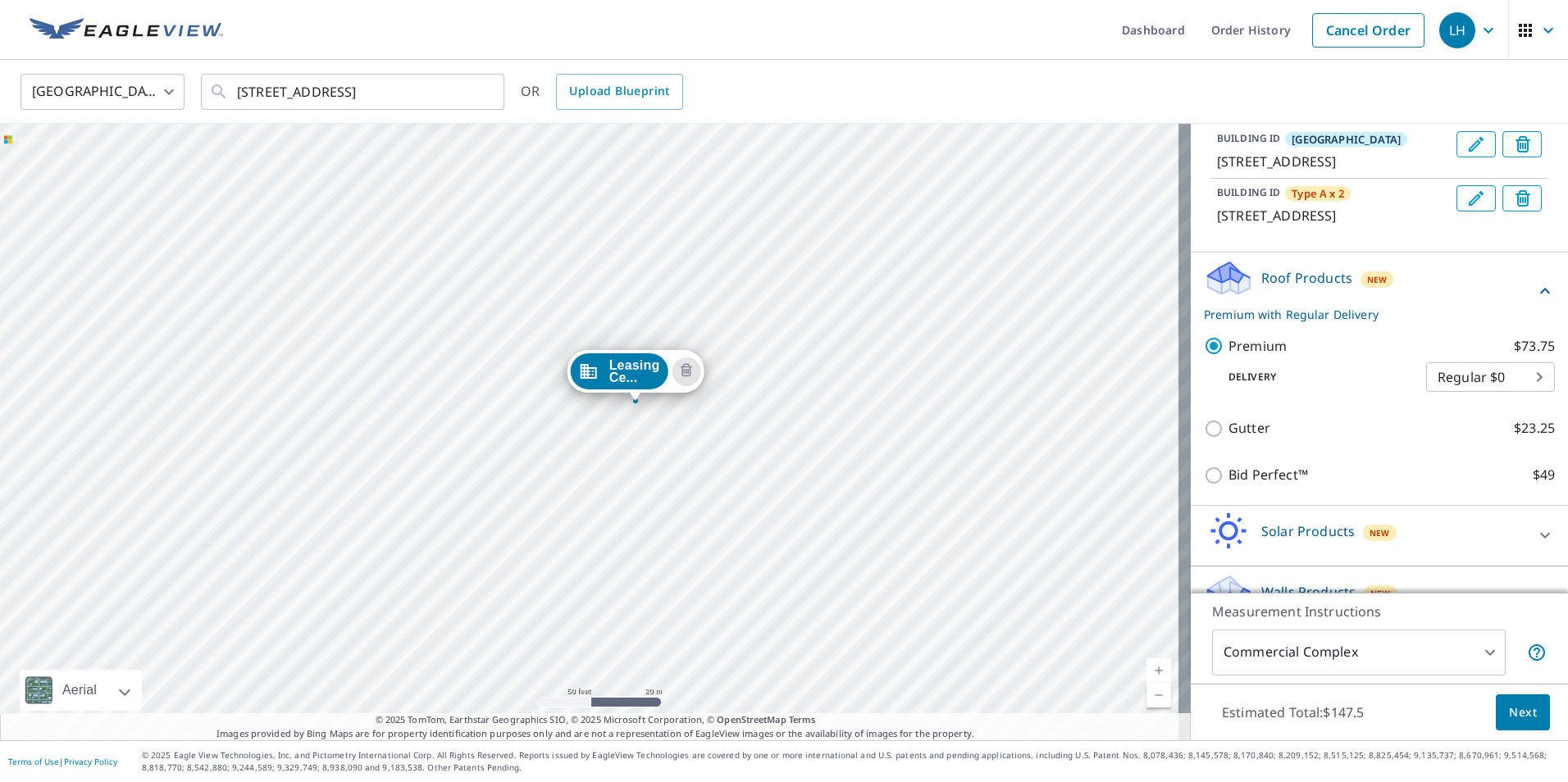
drag, startPoint x: 694, startPoint y: 543, endPoint x: 580, endPoint y: 469, distance: 135.9
click at [580, 469] on div "Type A x 2 [STREET_ADDRESS] Leasing Ce... [STREET_ADDRESS]" at bounding box center [595, 432] width 1191 height 617
click at [609, 601] on div "Type A x 2 [STREET_ADDRESS] Leasing Ce... [STREET_ADDRESS]" at bounding box center [595, 432] width 1191 height 617
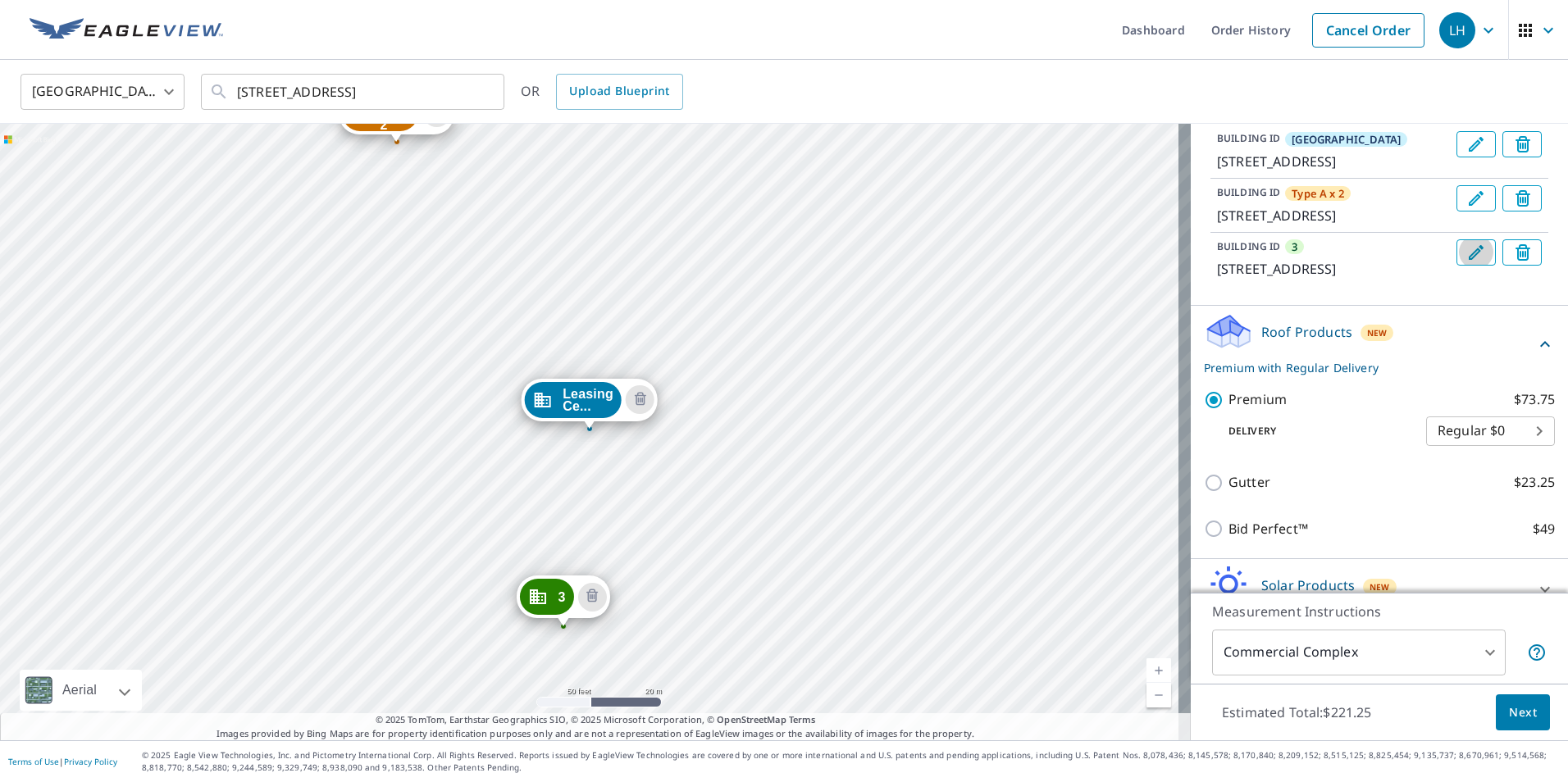
click at [1466, 262] on icon "Edit building 3" at bounding box center [1476, 253] width 19 height 19
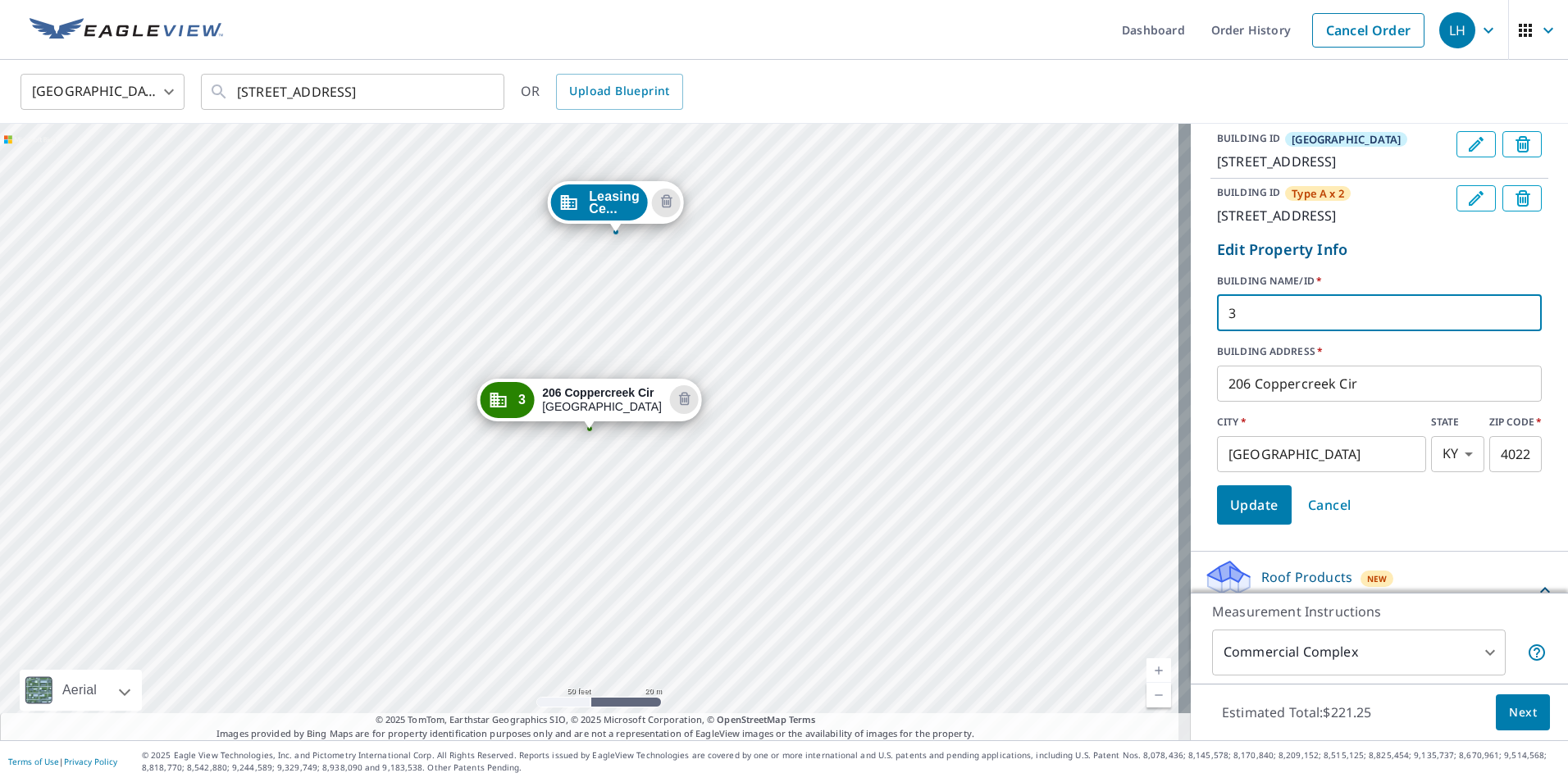
click at [1281, 336] on input "3" at bounding box center [1379, 313] width 325 height 46
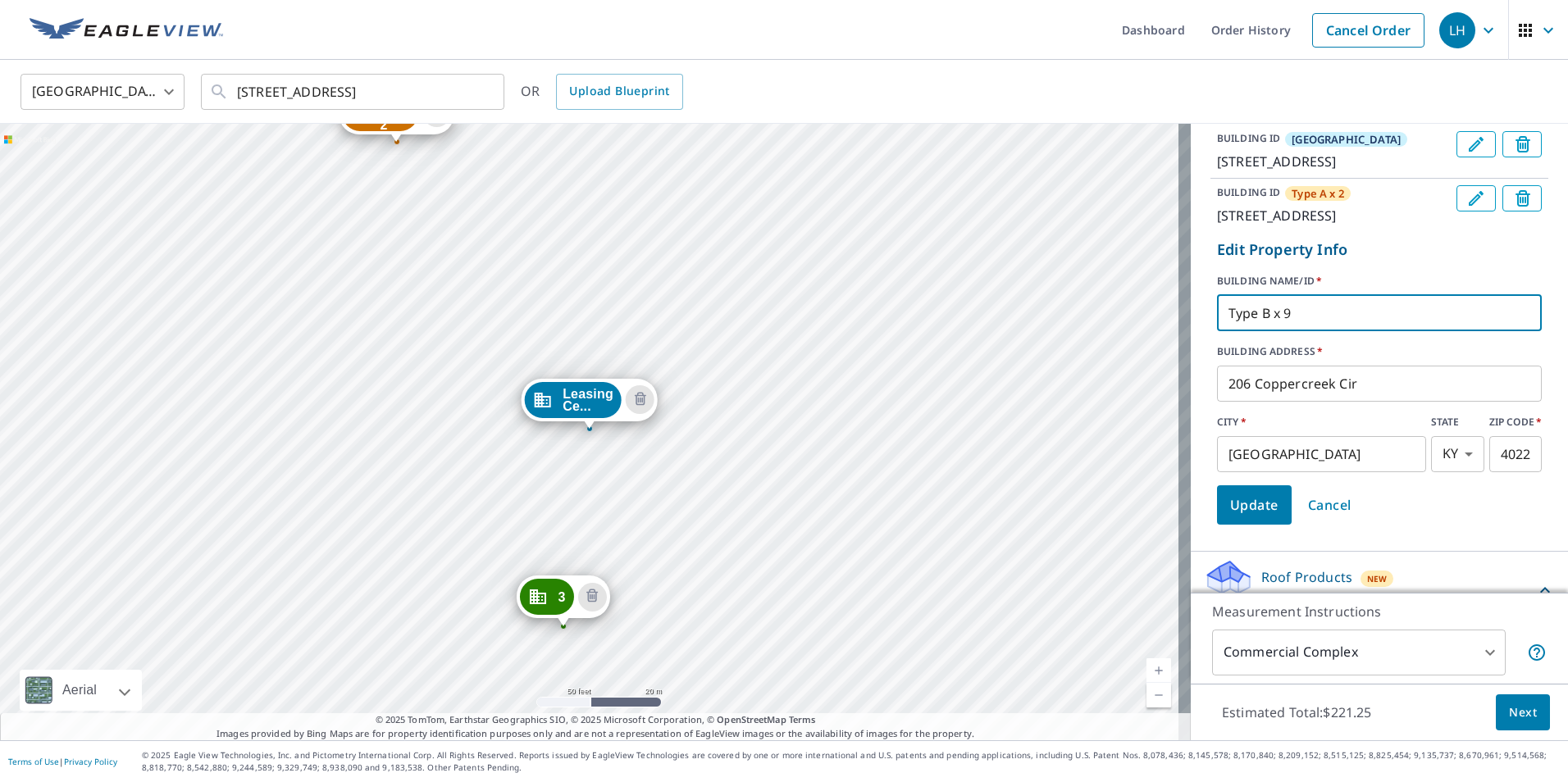
type input "Type B x 9"
click at [1244, 517] on span "Update" at bounding box center [1254, 505] width 48 height 23
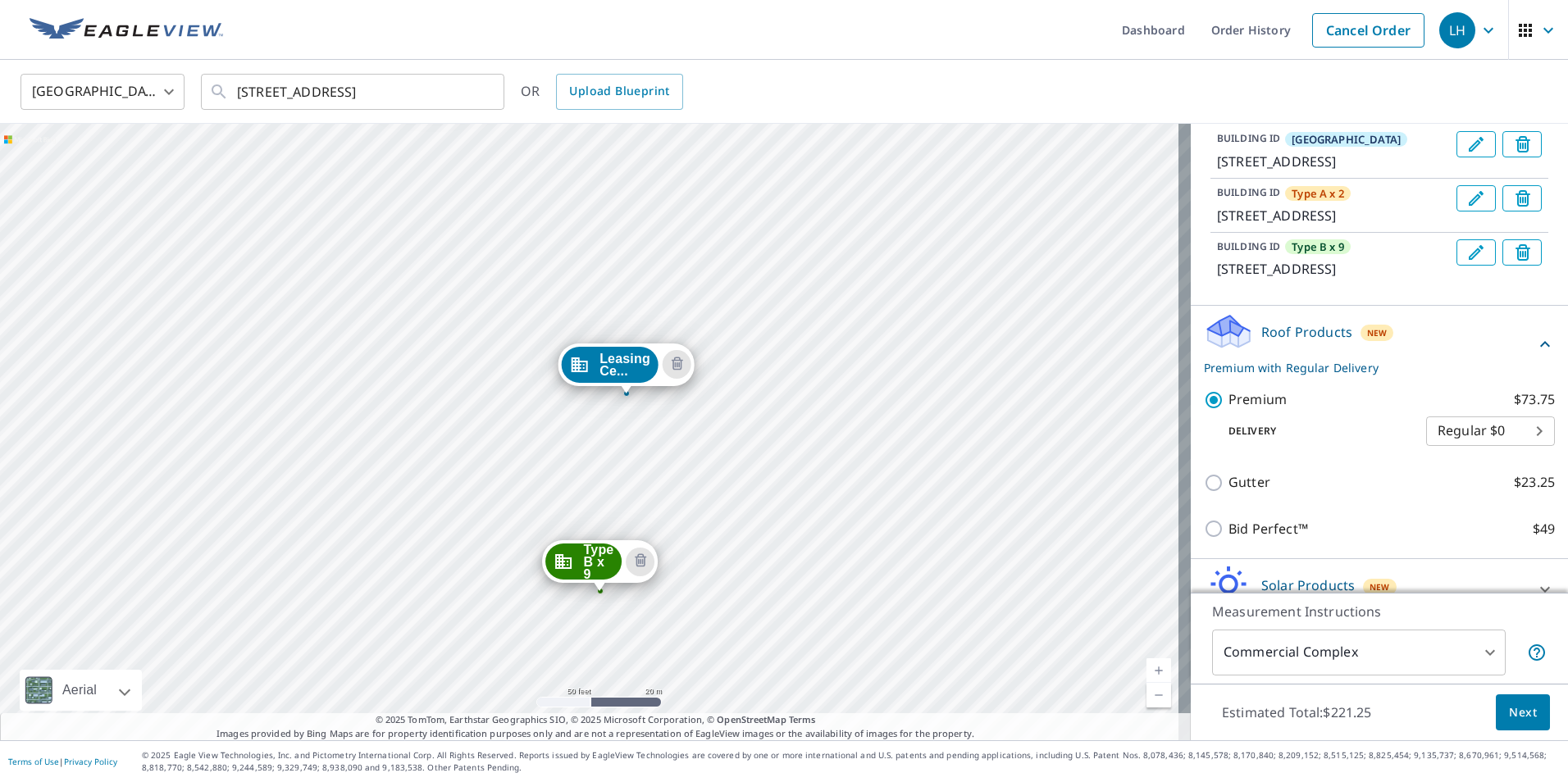
drag, startPoint x: 510, startPoint y: 256, endPoint x: 503, endPoint y: 334, distance: 78.3
click at [503, 334] on div "Type A x 2 [STREET_ADDRESS] Type B x 9 [STREET_ADDRESS] Leasing Ce... [STREET_A…" at bounding box center [595, 432] width 1191 height 617
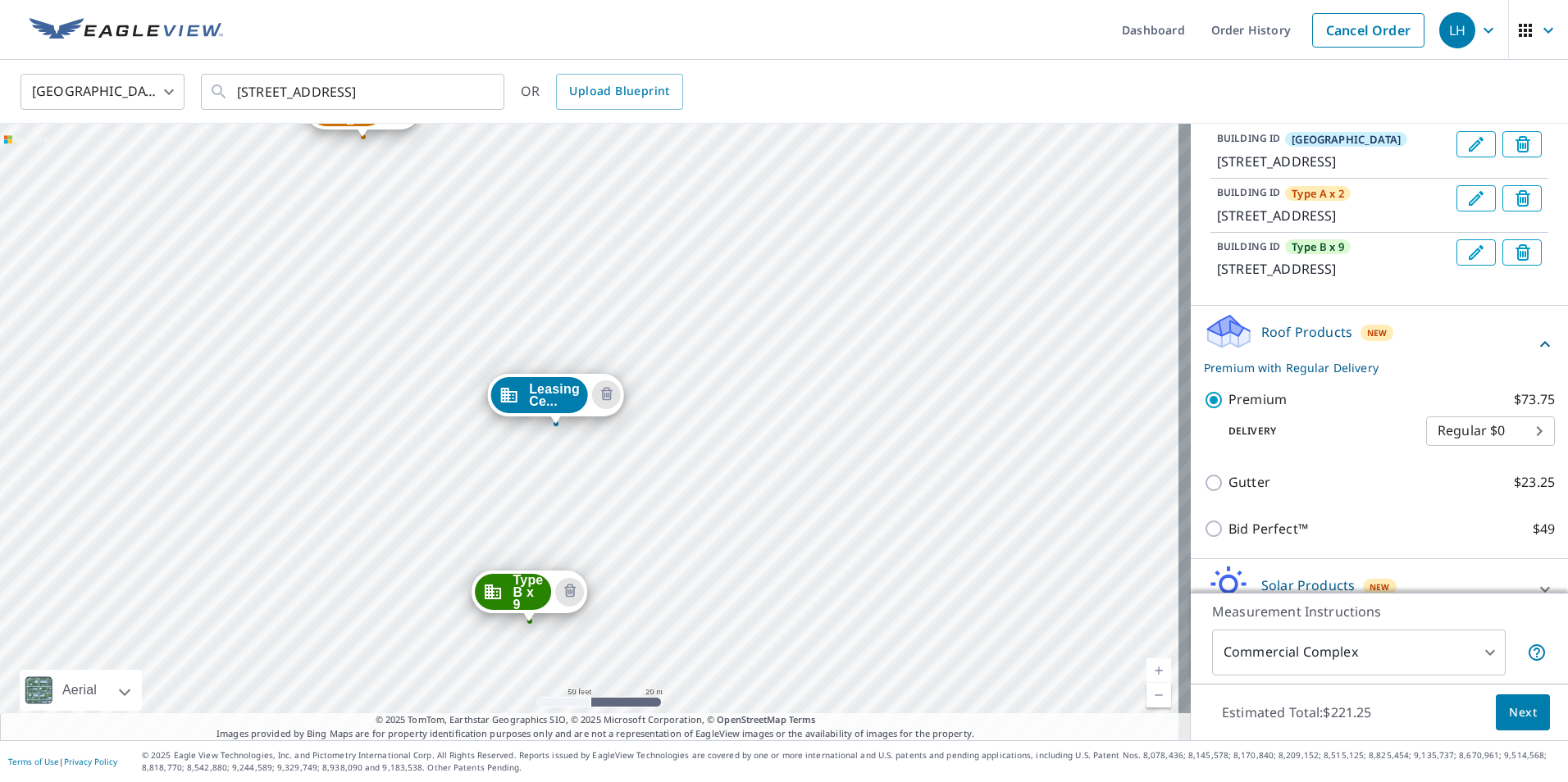
drag, startPoint x: 882, startPoint y: 333, endPoint x: 812, endPoint y: 363, distance: 76.2
click at [812, 363] on div "Type A x 2 [STREET_ADDRESS] Type B x 9 [STREET_ADDRESS] Leasing Ce... [STREET_A…" at bounding box center [595, 432] width 1191 height 617
click at [427, 391] on div "Type A x 2 [STREET_ADDRESS] Type B x 9 [STREET_ADDRESS] Leasing Ce... [STREET_A…" at bounding box center [595, 432] width 1191 height 617
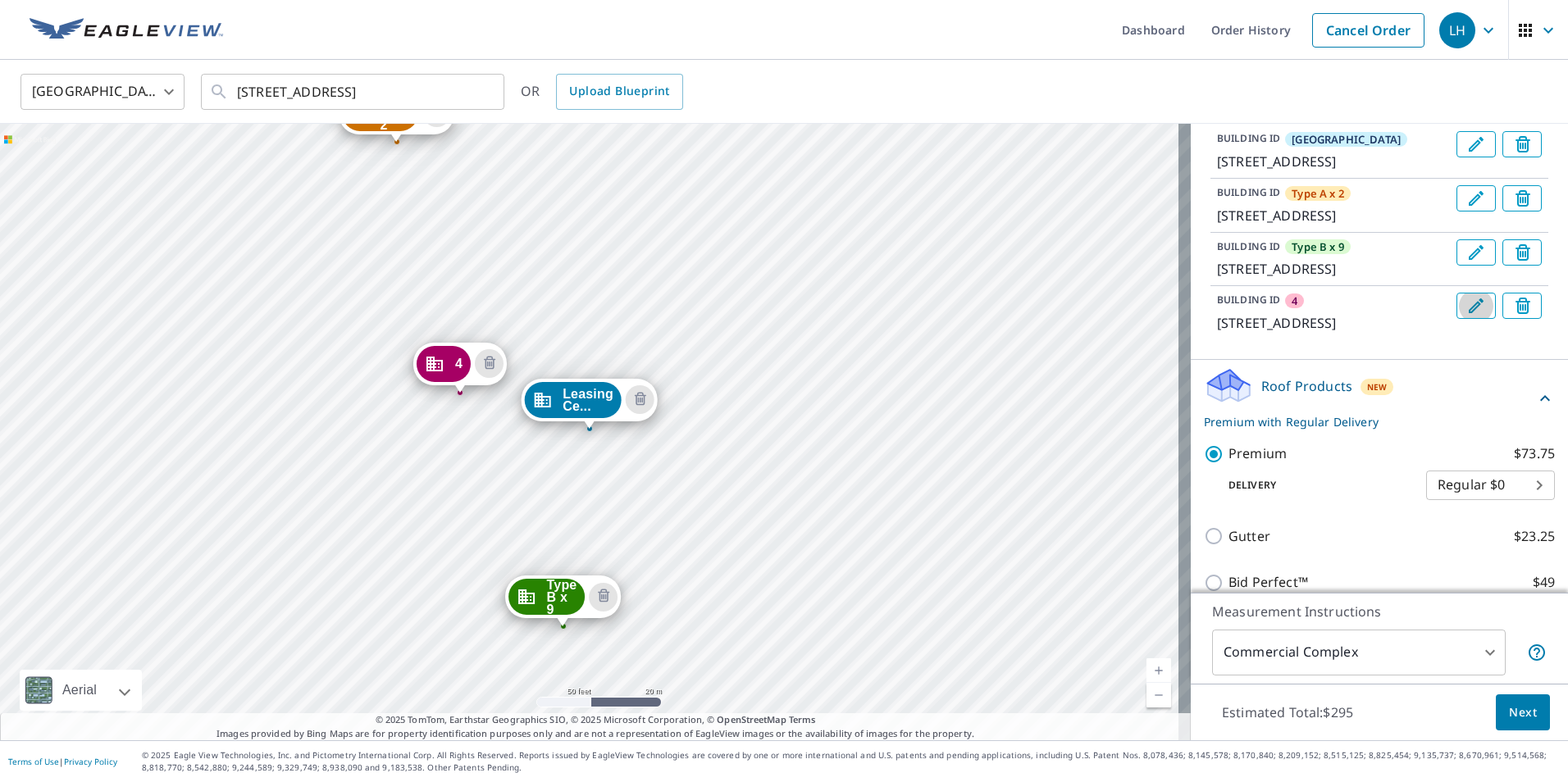
click at [1466, 316] on icon "Edit building 4" at bounding box center [1476, 305] width 19 height 19
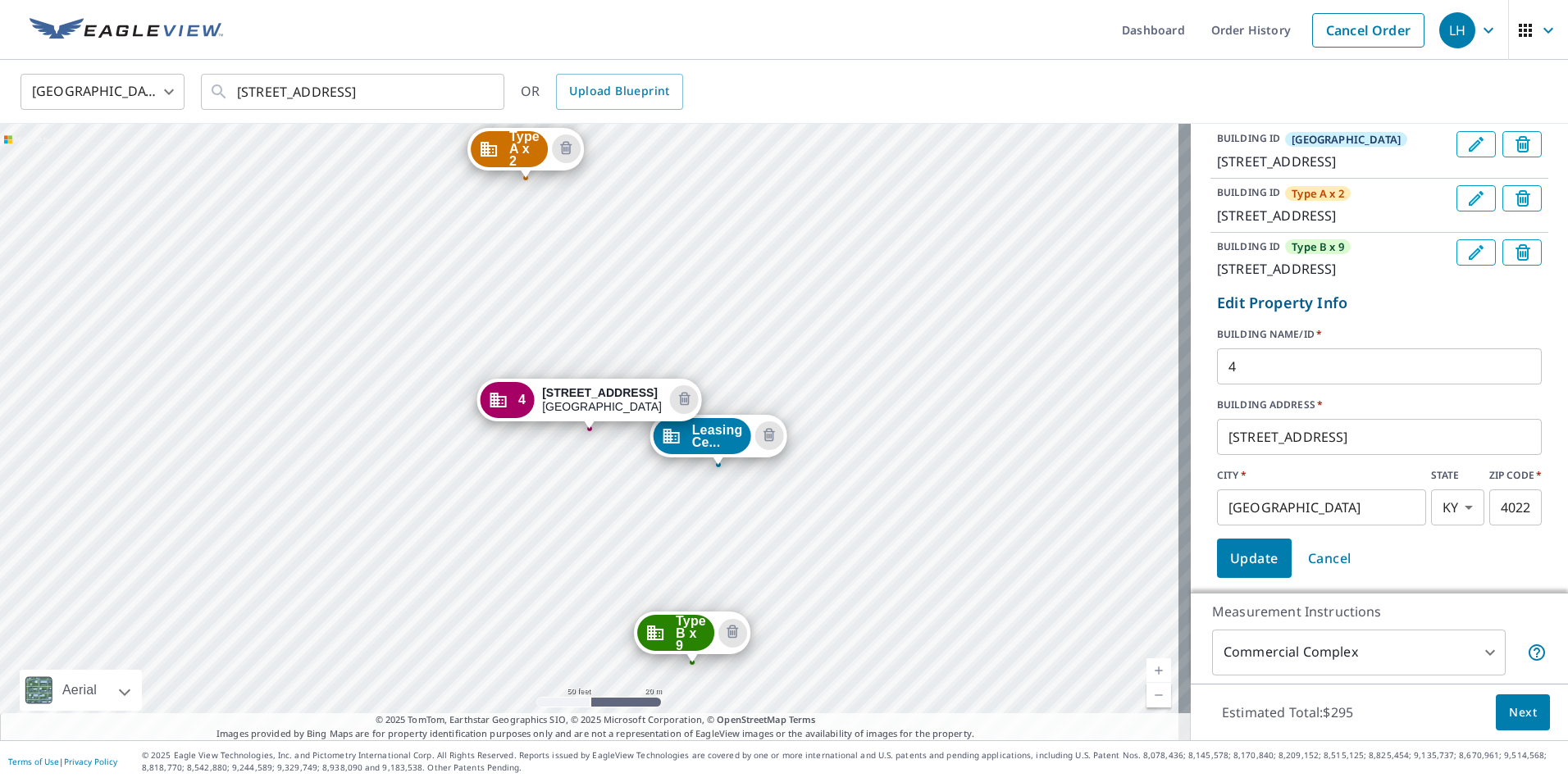
click at [1270, 390] on input "4" at bounding box center [1379, 366] width 325 height 46
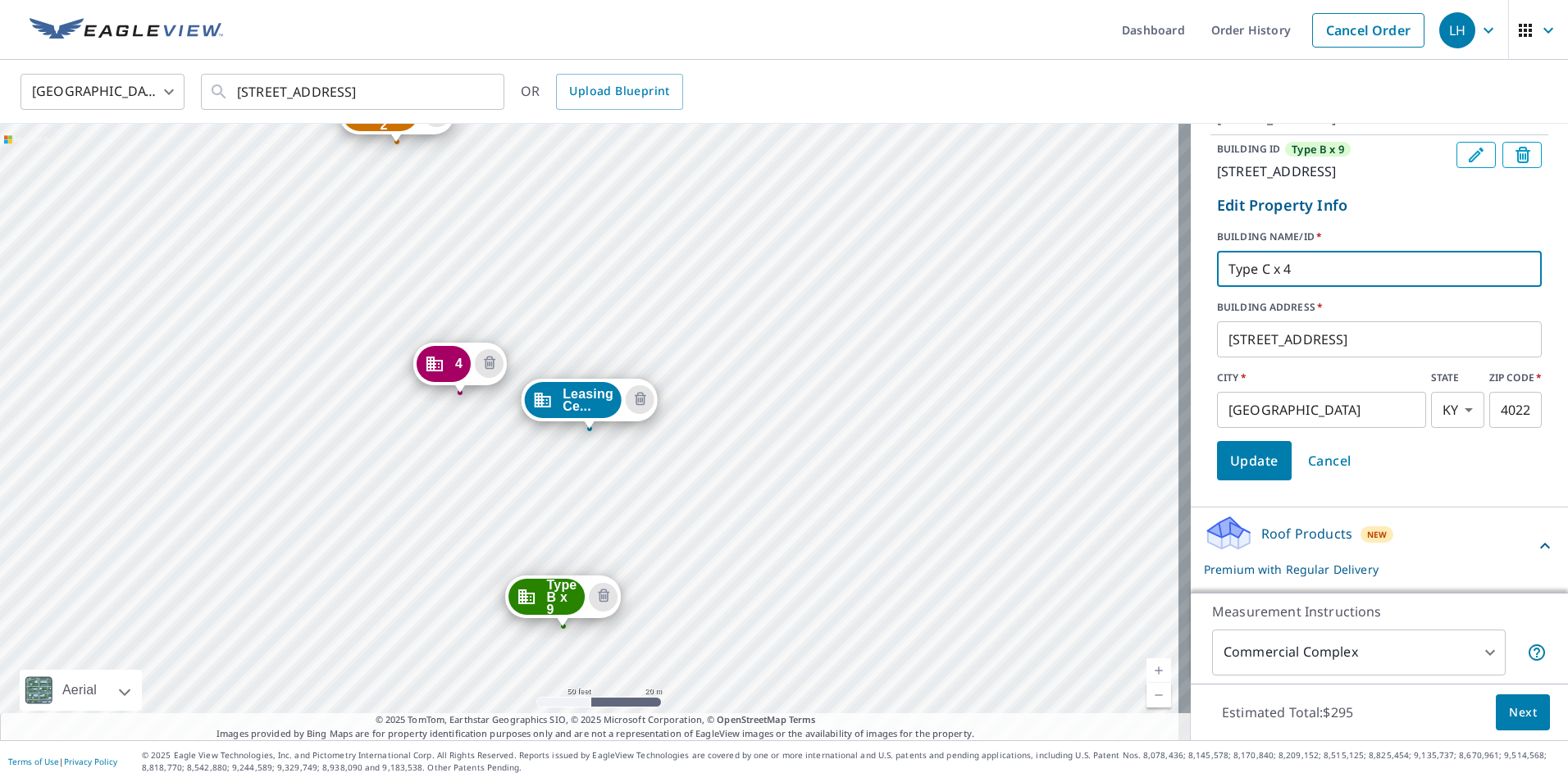
scroll to position [335, 0]
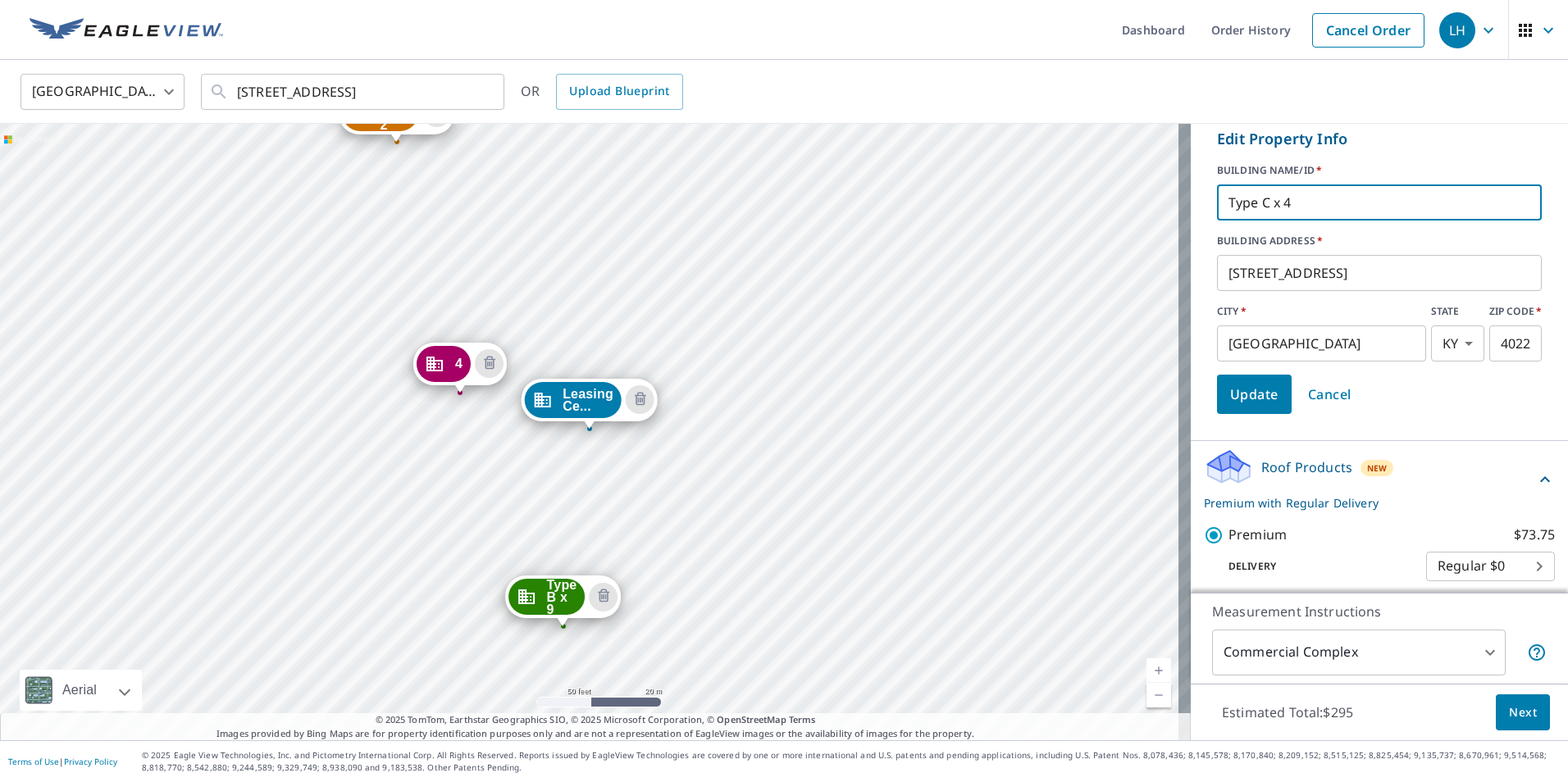
type input "Type C x 4"
click at [1235, 405] on span "Update" at bounding box center [1254, 394] width 48 height 23
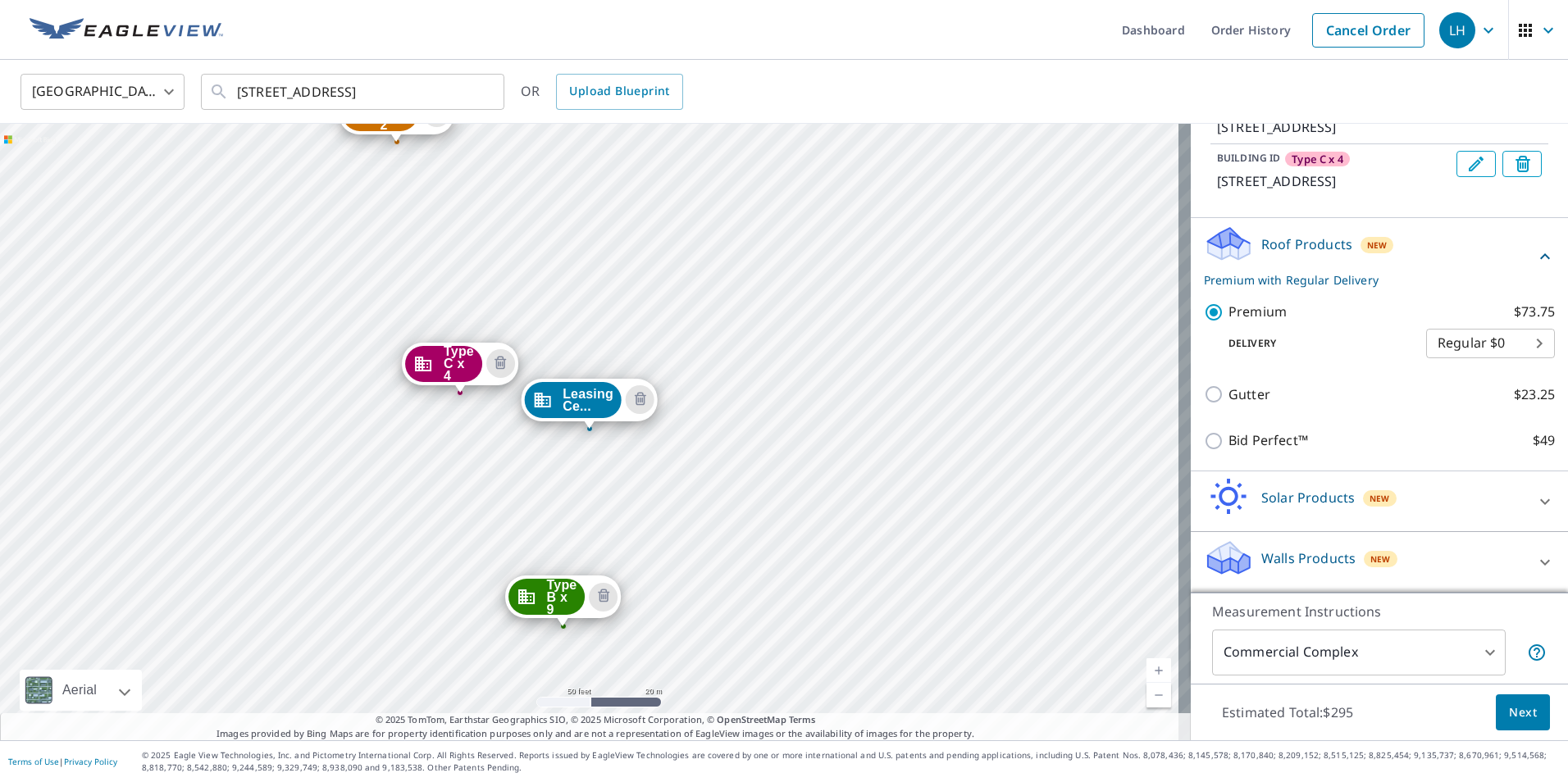
scroll to position [392, 0]
click at [1514, 714] on span "Next" at bounding box center [1523, 713] width 28 height 20
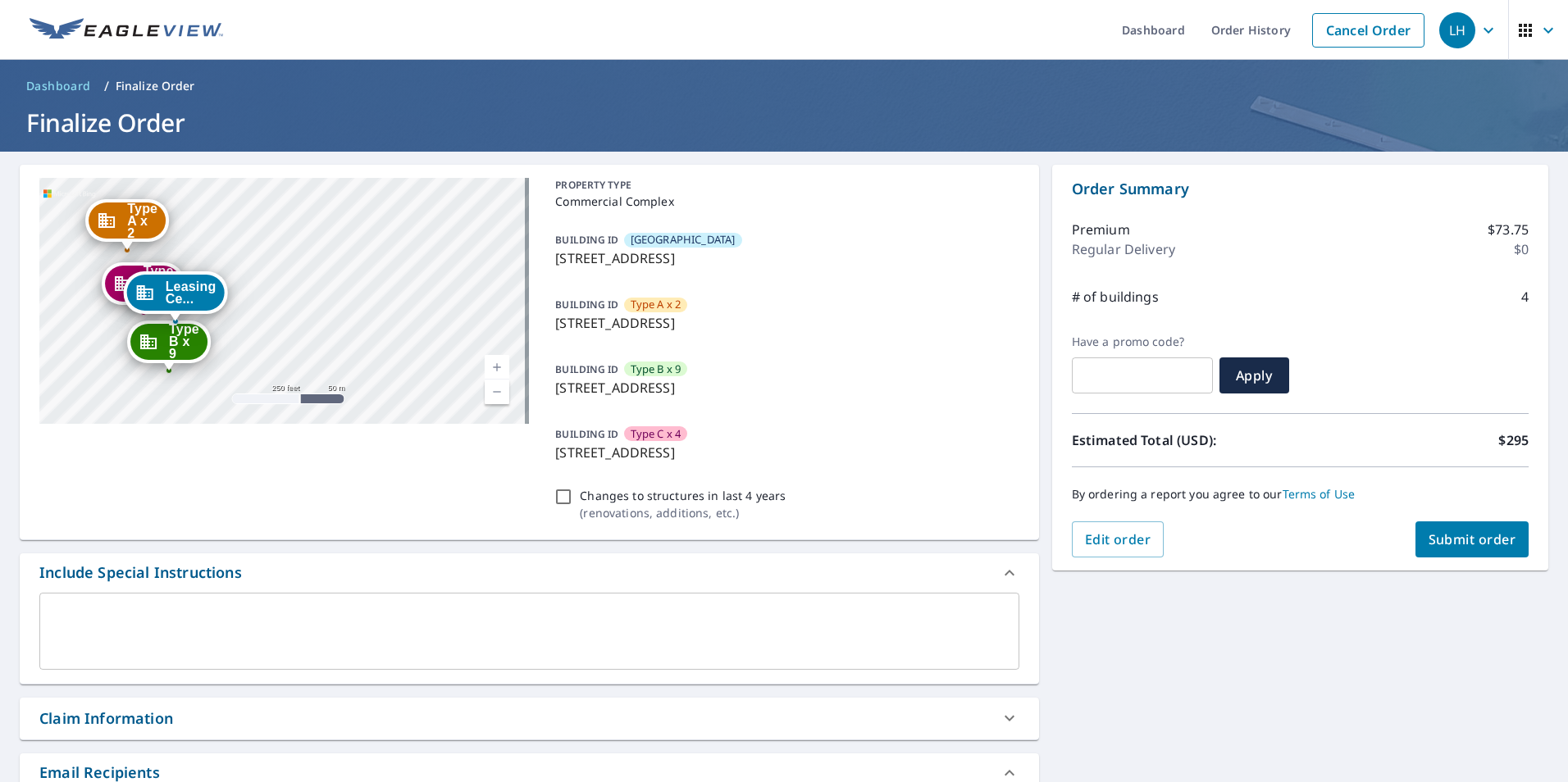
drag, startPoint x: 384, startPoint y: 338, endPoint x: 277, endPoint y: 362, distance: 109.7
click at [277, 362] on div "Type A x 2 [STREET_ADDRESS] Type B x 9 [STREET_ADDRESS] Type C x 4 [STREET_ADDR…" at bounding box center [284, 301] width 490 height 246
click at [1464, 537] on span "Submit order" at bounding box center [1473, 539] width 88 height 18
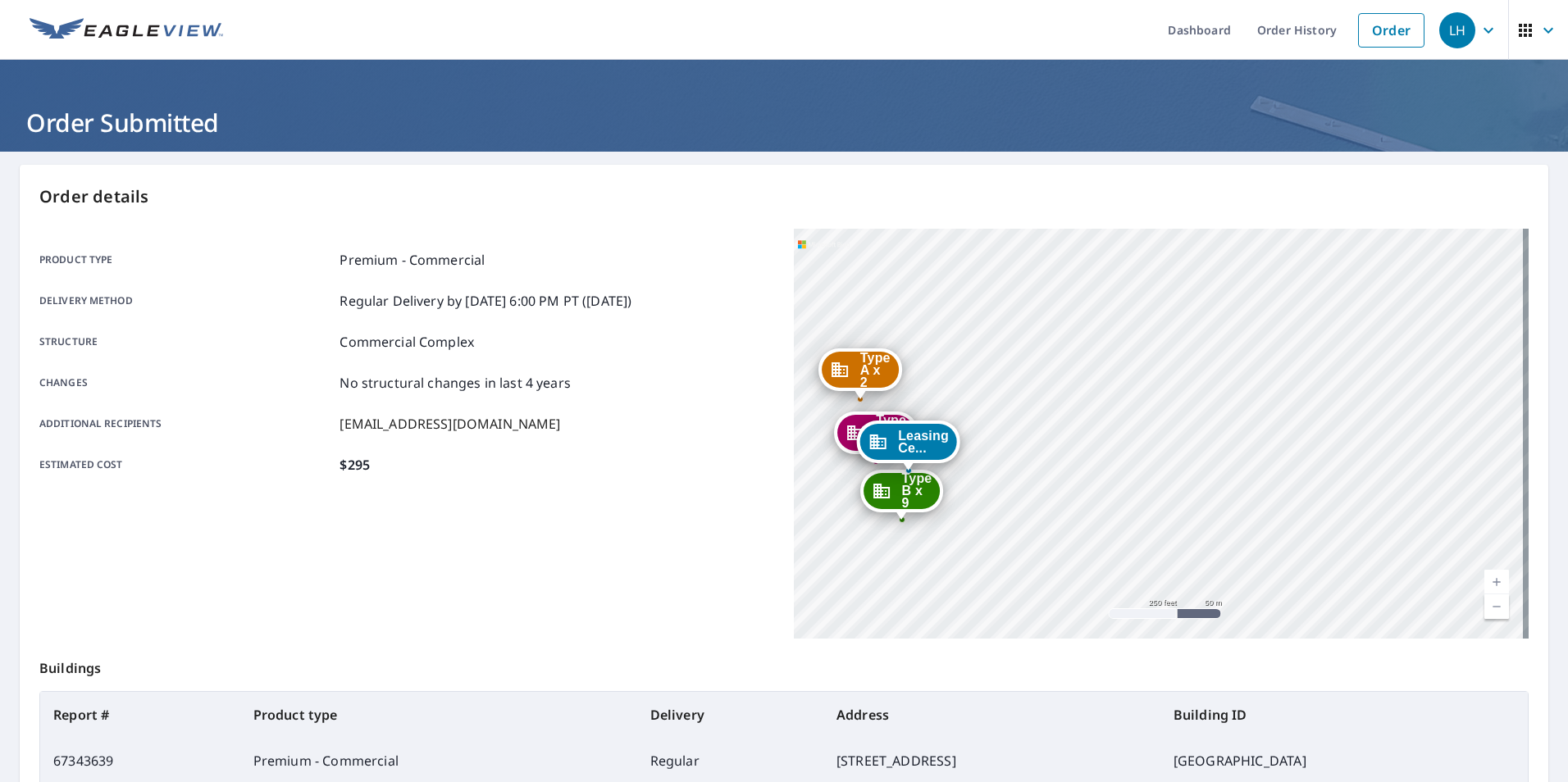
drag, startPoint x: 1111, startPoint y: 535, endPoint x: 861, endPoint y: 576, distance: 253.3
click at [861, 576] on div "Type A x 2 [STREET_ADDRESS] Type B x 9 [STREET_ADDRESS] Type C x 4 [STREET_ADDR…" at bounding box center [1161, 434] width 735 height 410
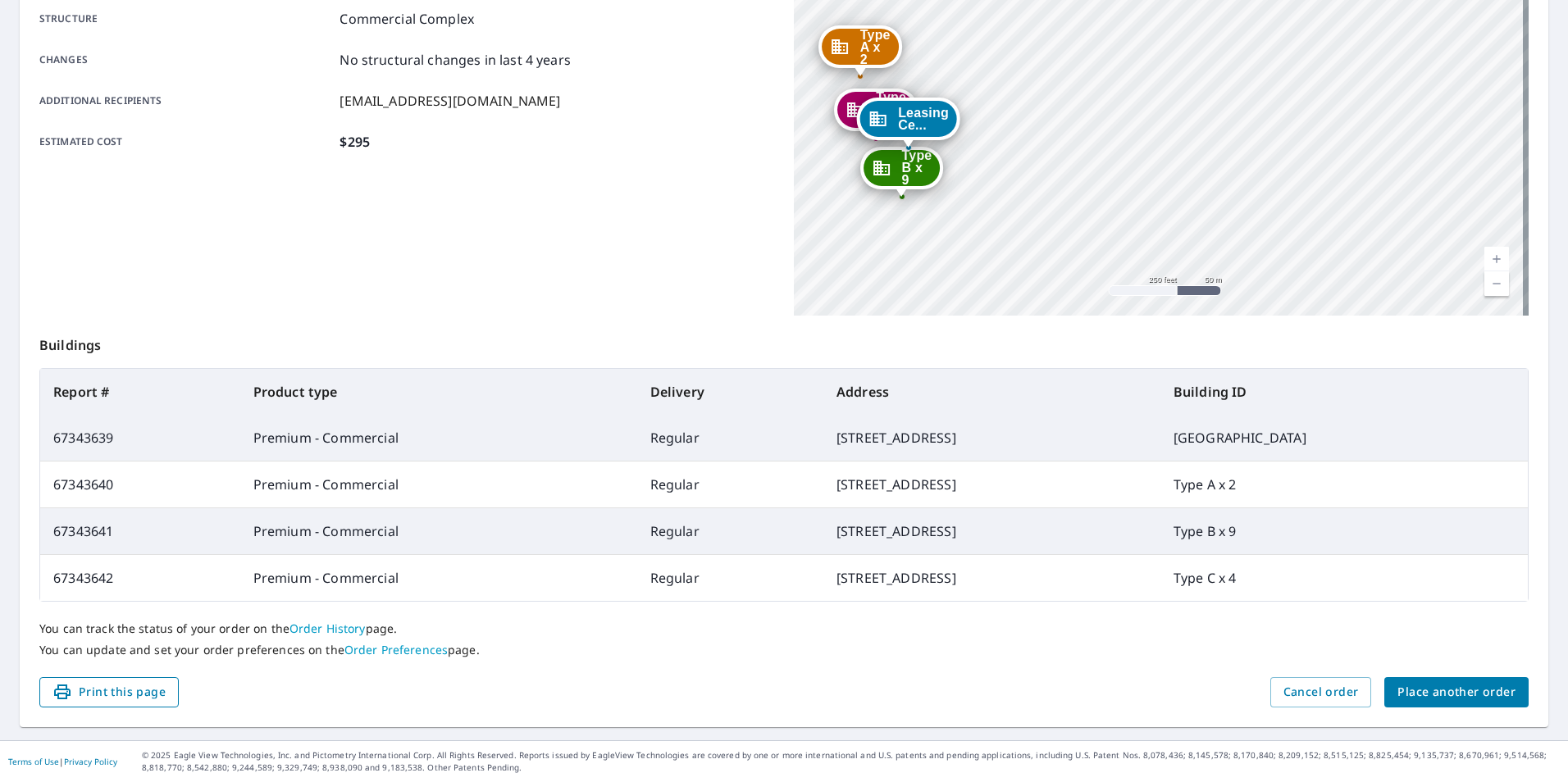
click at [106, 696] on span "Print this page" at bounding box center [109, 692] width 113 height 20
